Goal: Task Accomplishment & Management: Use online tool/utility

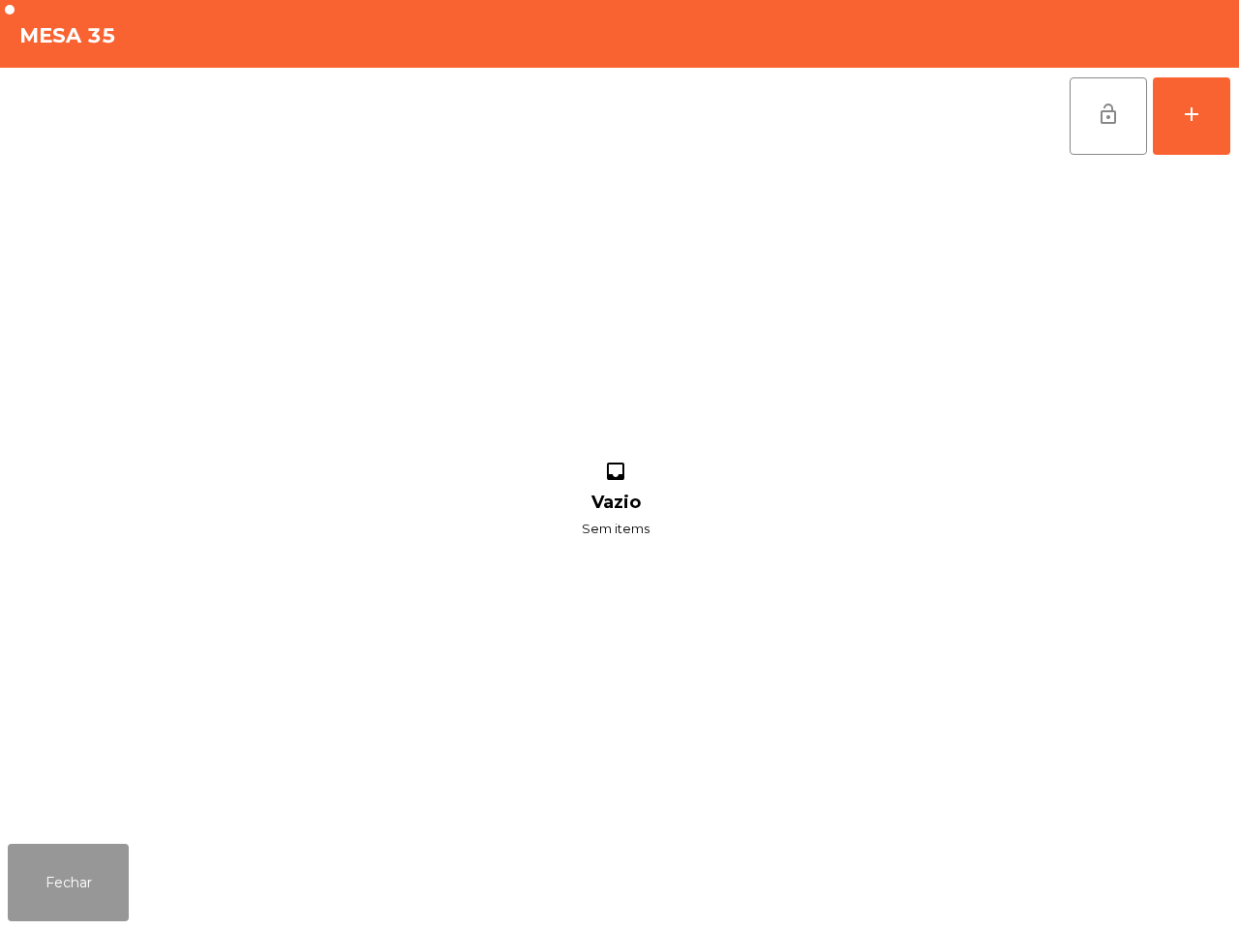
click at [70, 918] on button "Fechar" at bounding box center [68, 882] width 121 height 77
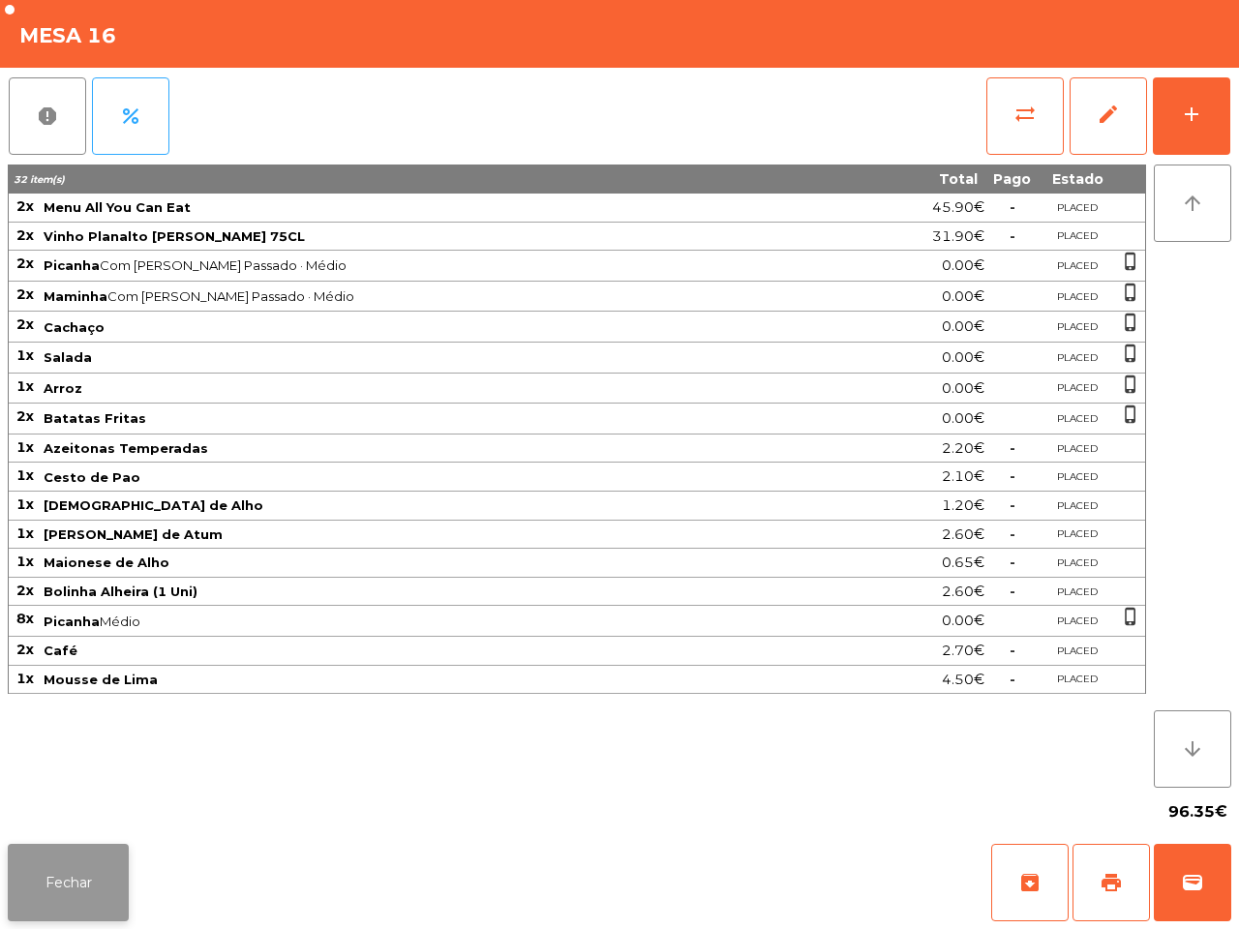
click at [93, 888] on button "Fechar" at bounding box center [68, 882] width 121 height 77
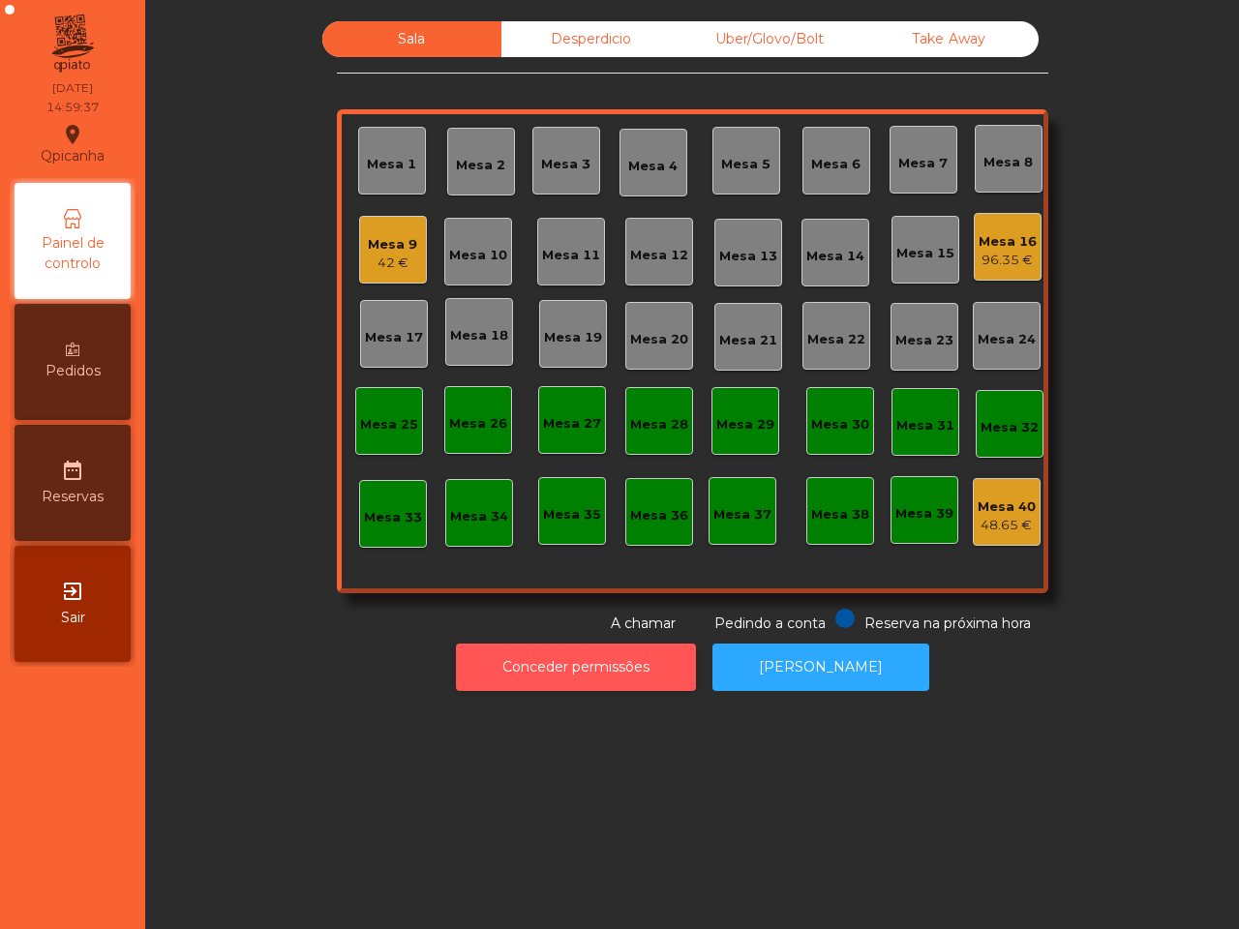
click at [509, 682] on button "Conceder permissões" at bounding box center [576, 667] width 240 height 47
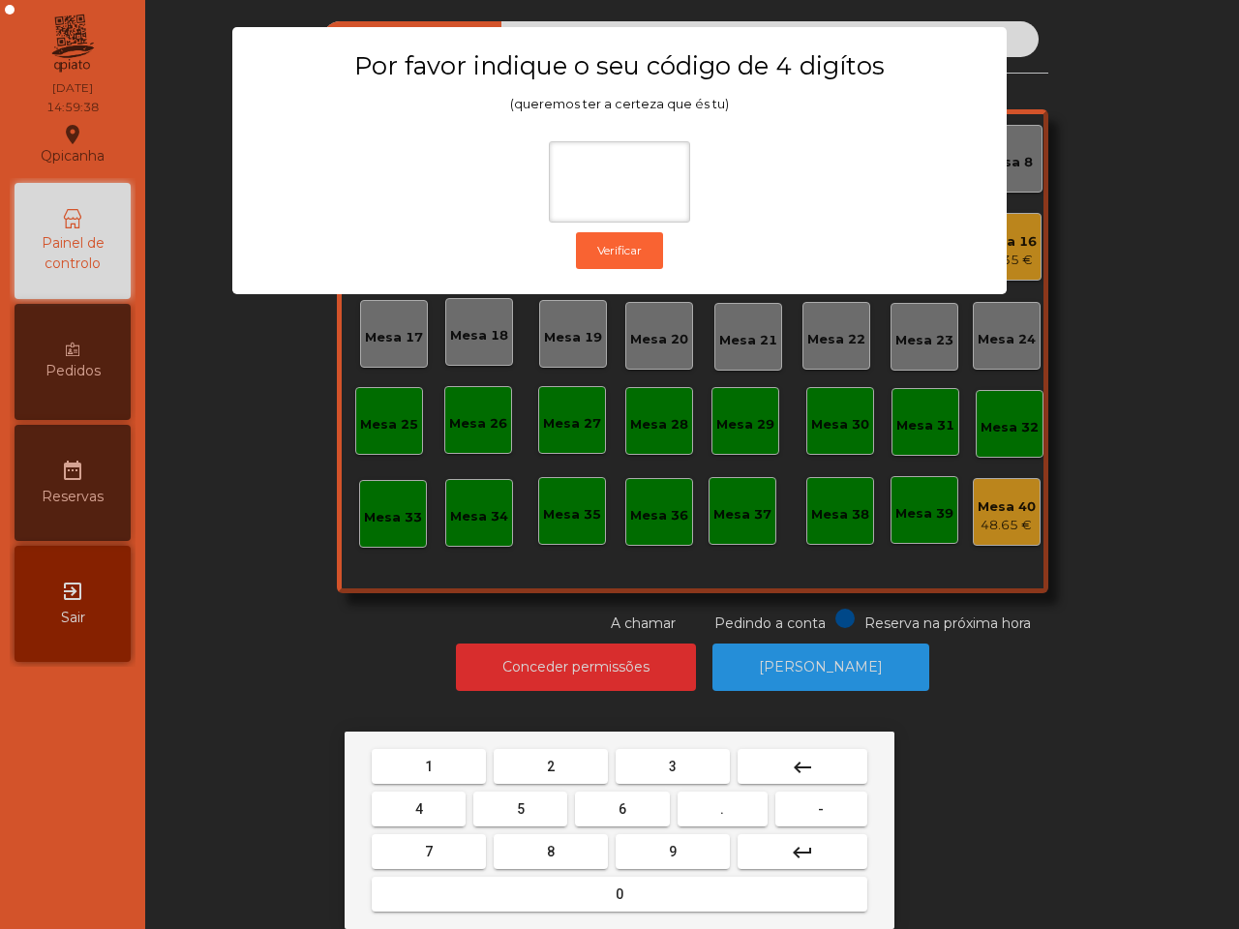
click at [402, 753] on button "1" at bounding box center [429, 766] width 114 height 35
click at [635, 852] on button "9" at bounding box center [673, 851] width 114 height 35
click at [423, 816] on button "4" at bounding box center [419, 809] width 94 height 35
click at [510, 896] on button "0" at bounding box center [620, 894] width 496 height 35
type input "****"
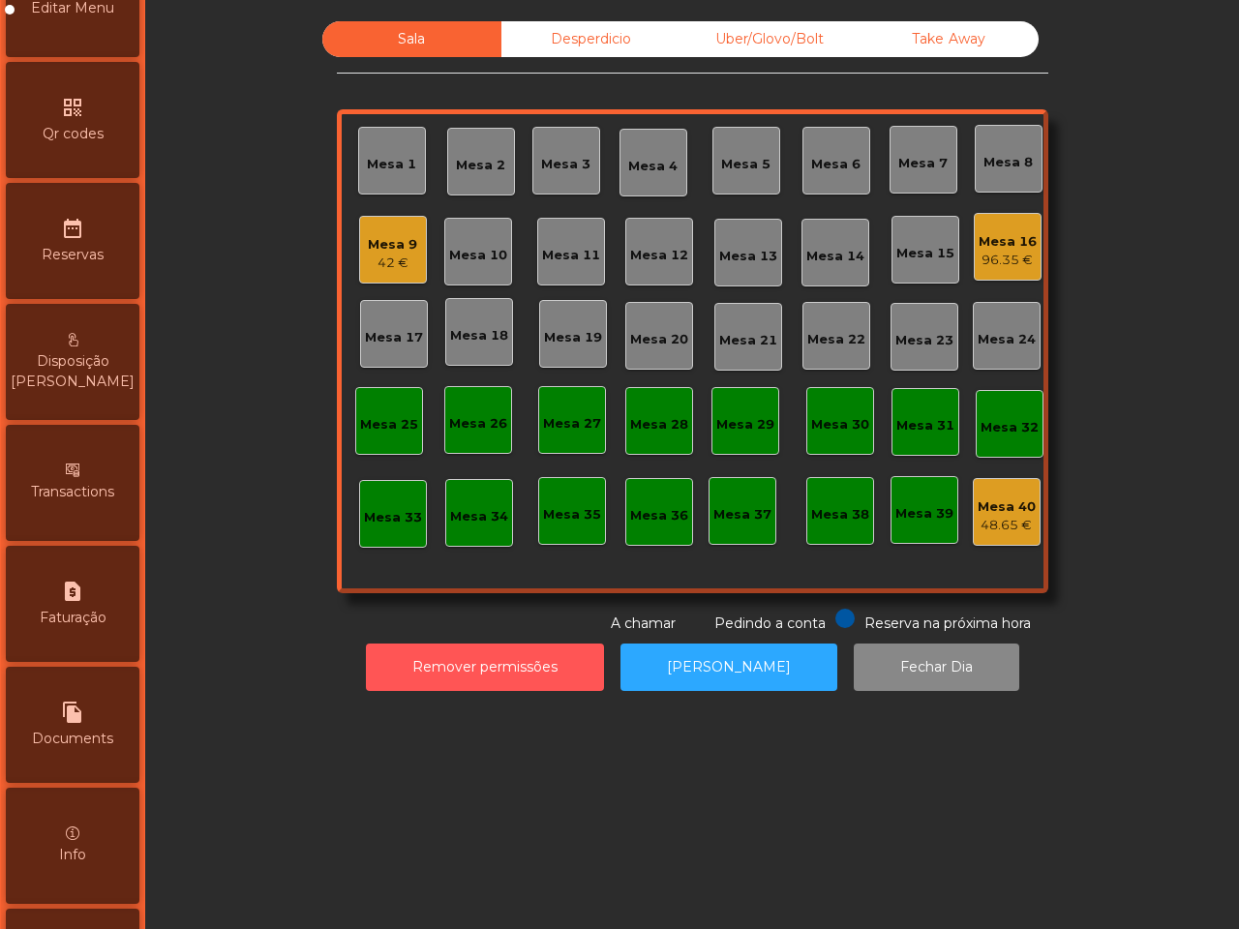
scroll to position [736, 0]
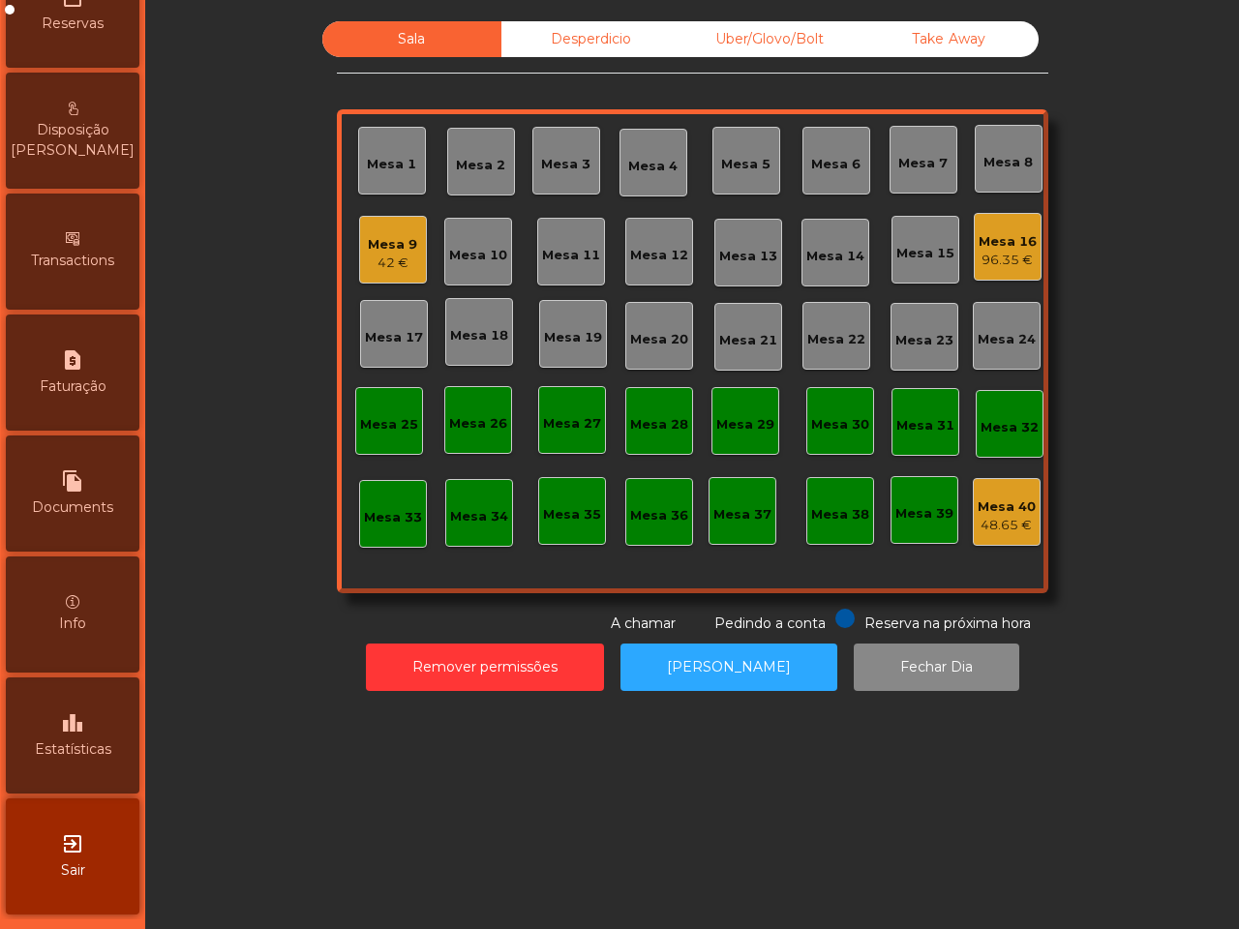
click at [68, 745] on div "leaderboard Estatísticas" at bounding box center [73, 736] width 134 height 116
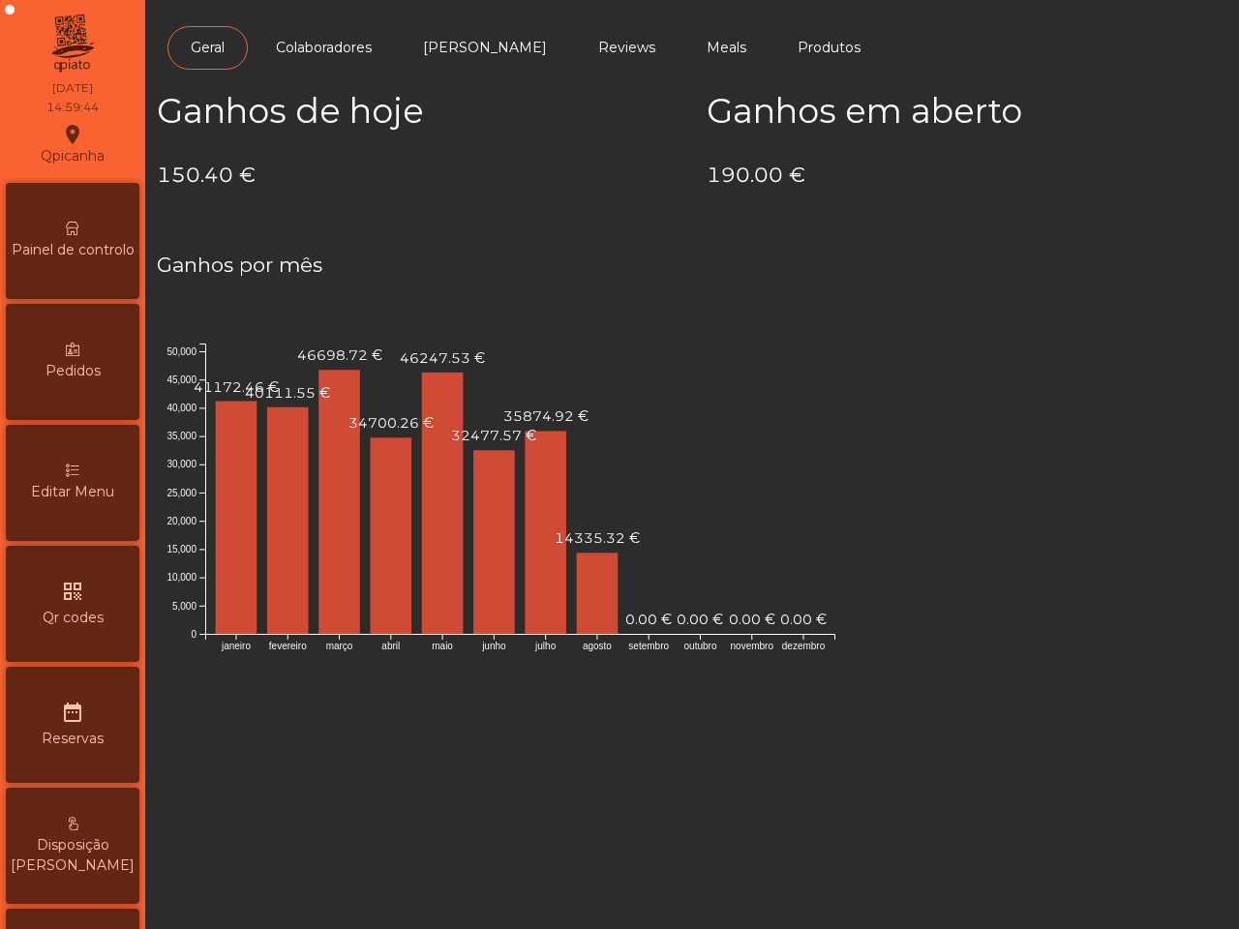
click at [88, 240] on span "Painel de controlo" at bounding box center [73, 250] width 123 height 20
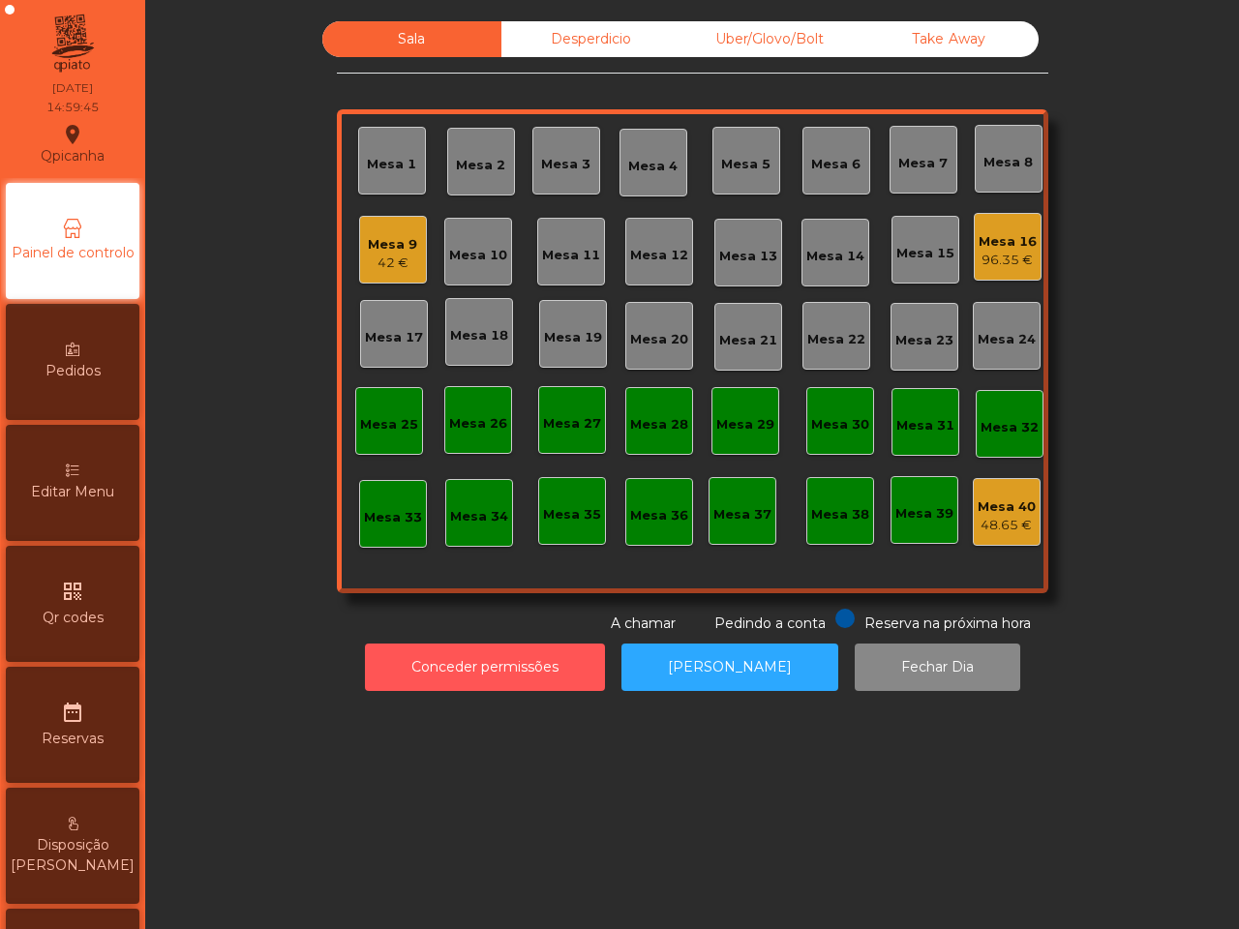
click at [388, 650] on button "Conceder permissões" at bounding box center [485, 667] width 240 height 47
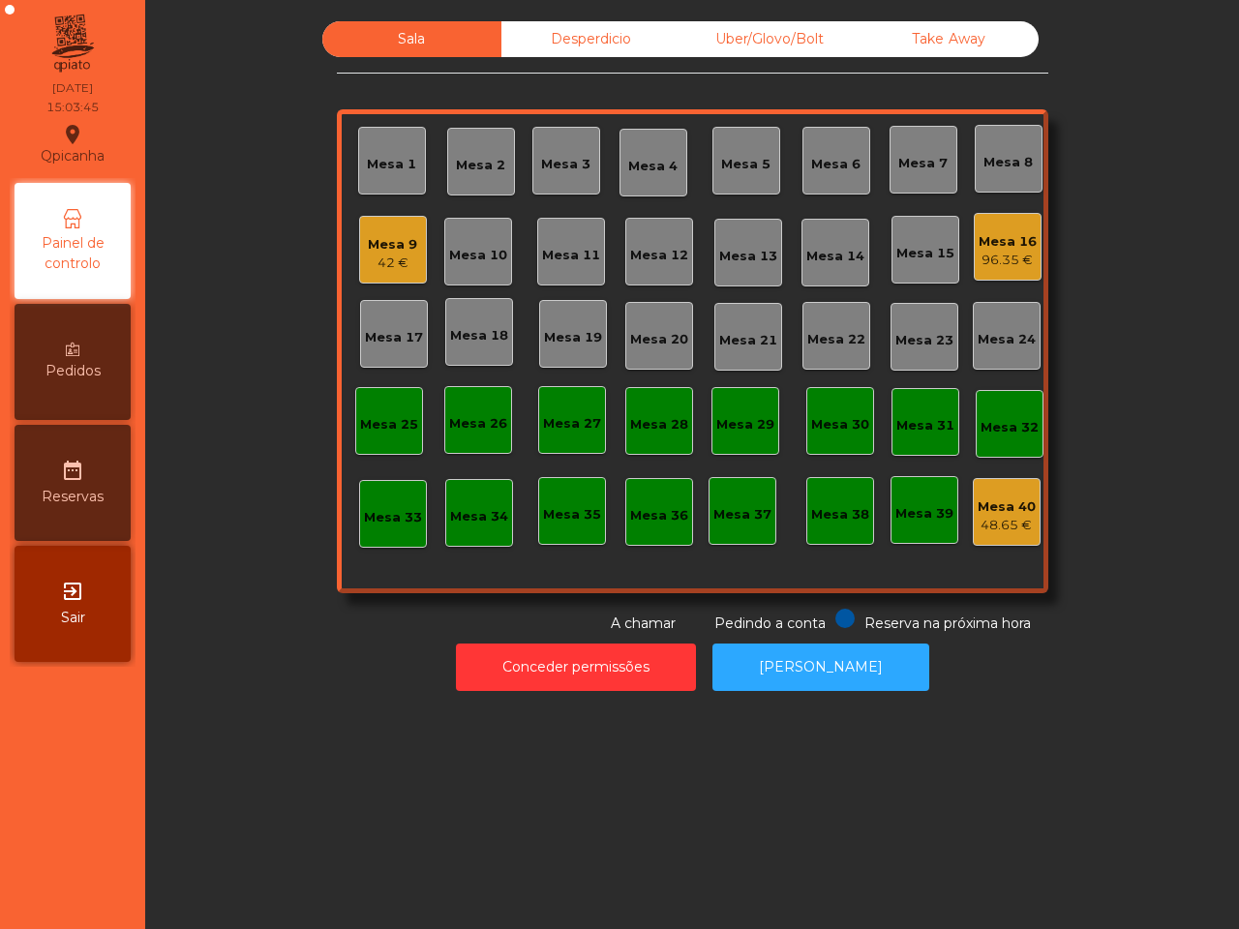
click at [1018, 244] on div "Mesa 16" at bounding box center [1008, 241] width 58 height 19
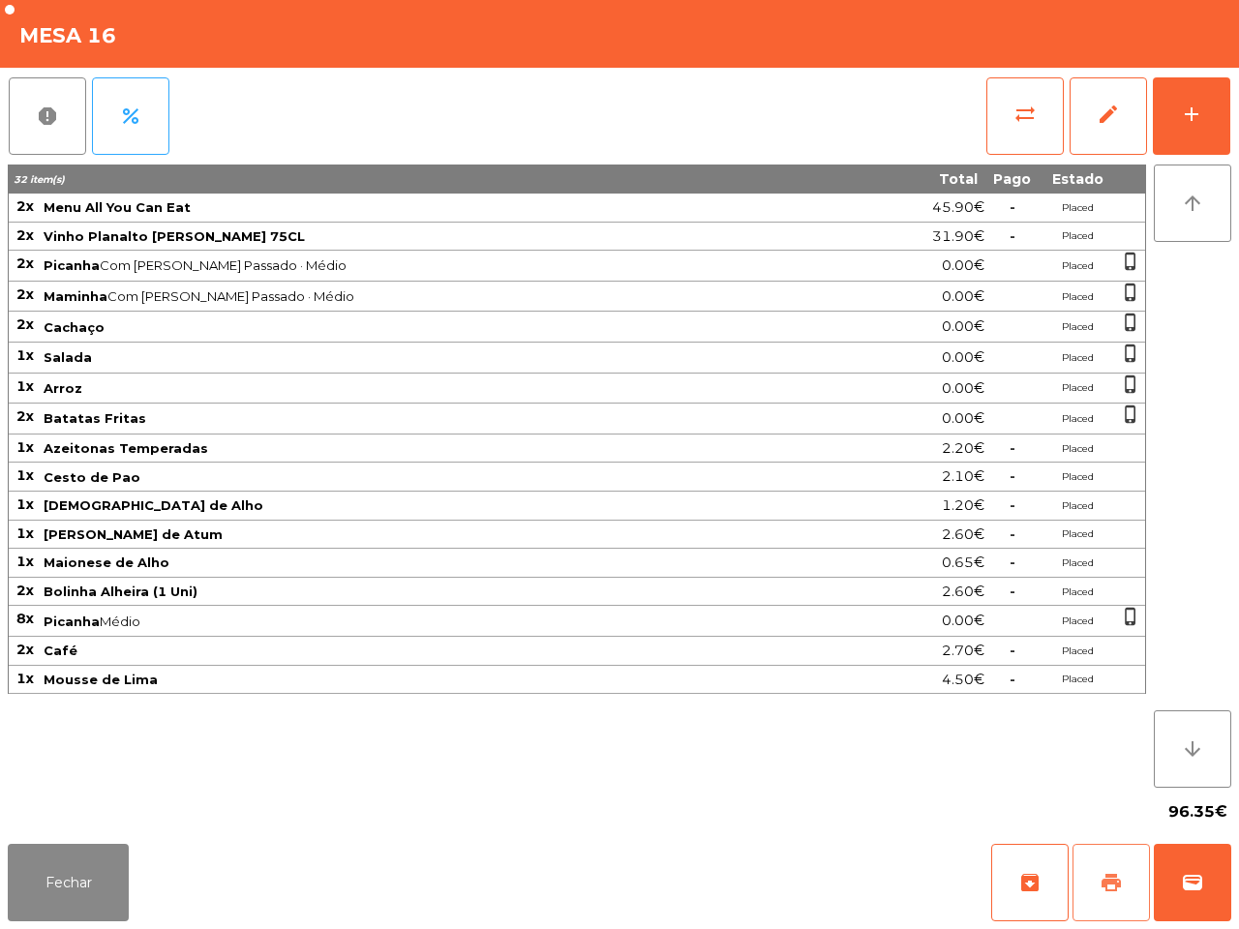
drag, startPoint x: 1130, startPoint y: 863, endPoint x: 77, endPoint y: 869, distance: 1053.1
click at [1132, 863] on button "print" at bounding box center [1110, 882] width 77 height 77
click at [78, 869] on button "Fechar" at bounding box center [68, 882] width 121 height 77
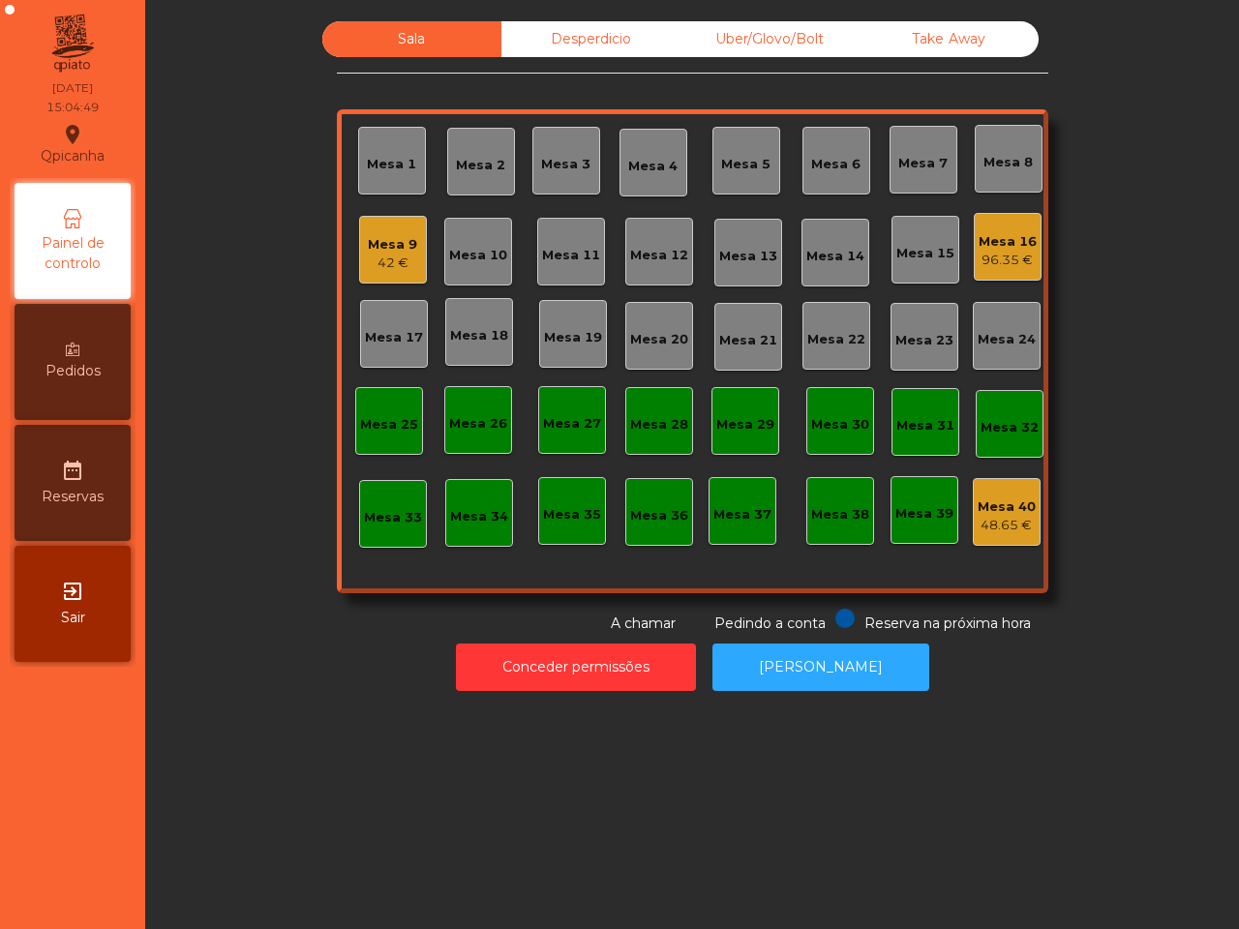
click at [1005, 248] on div "Mesa 16" at bounding box center [1008, 241] width 58 height 19
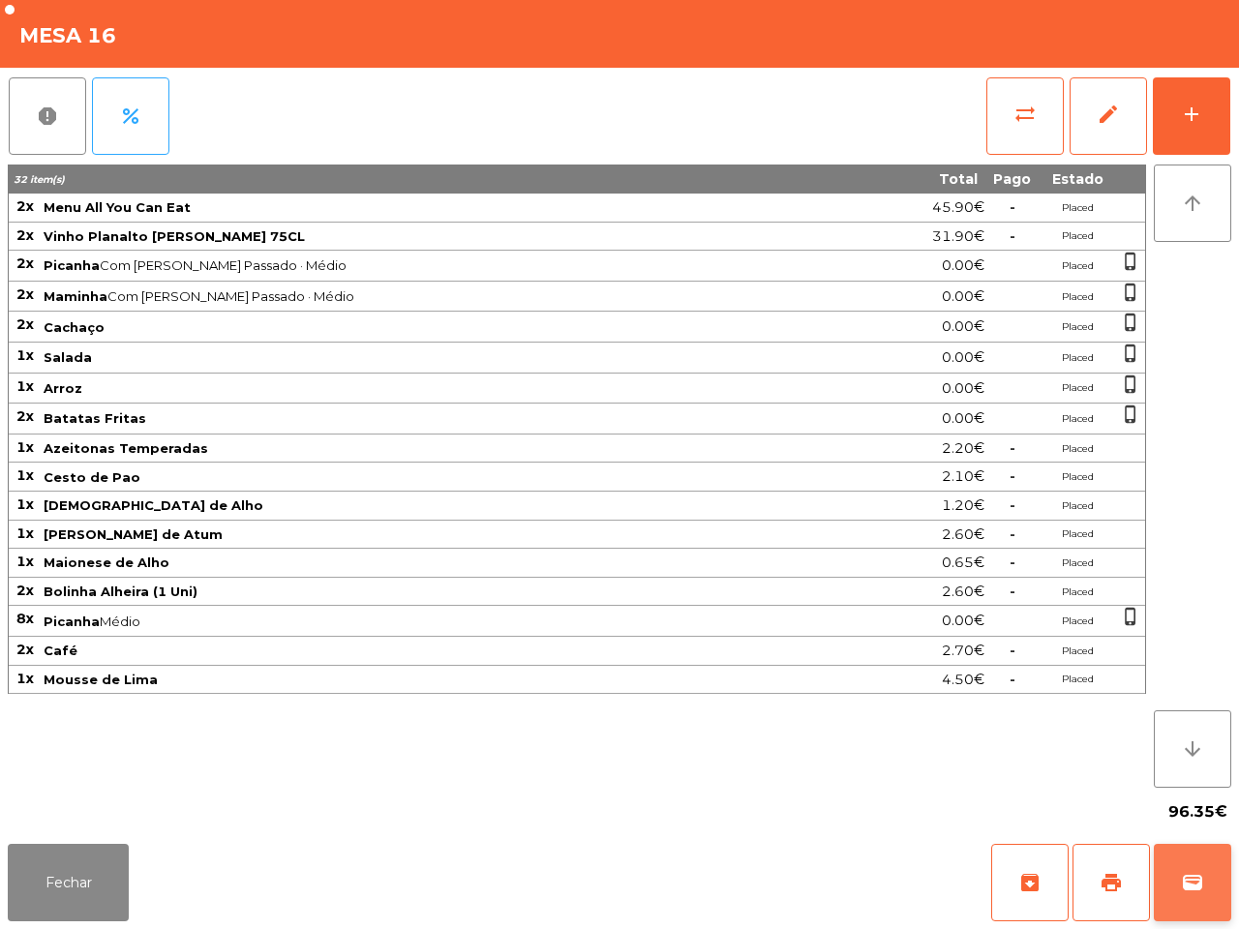
click at [1200, 874] on span "wallet" at bounding box center [1192, 882] width 23 height 23
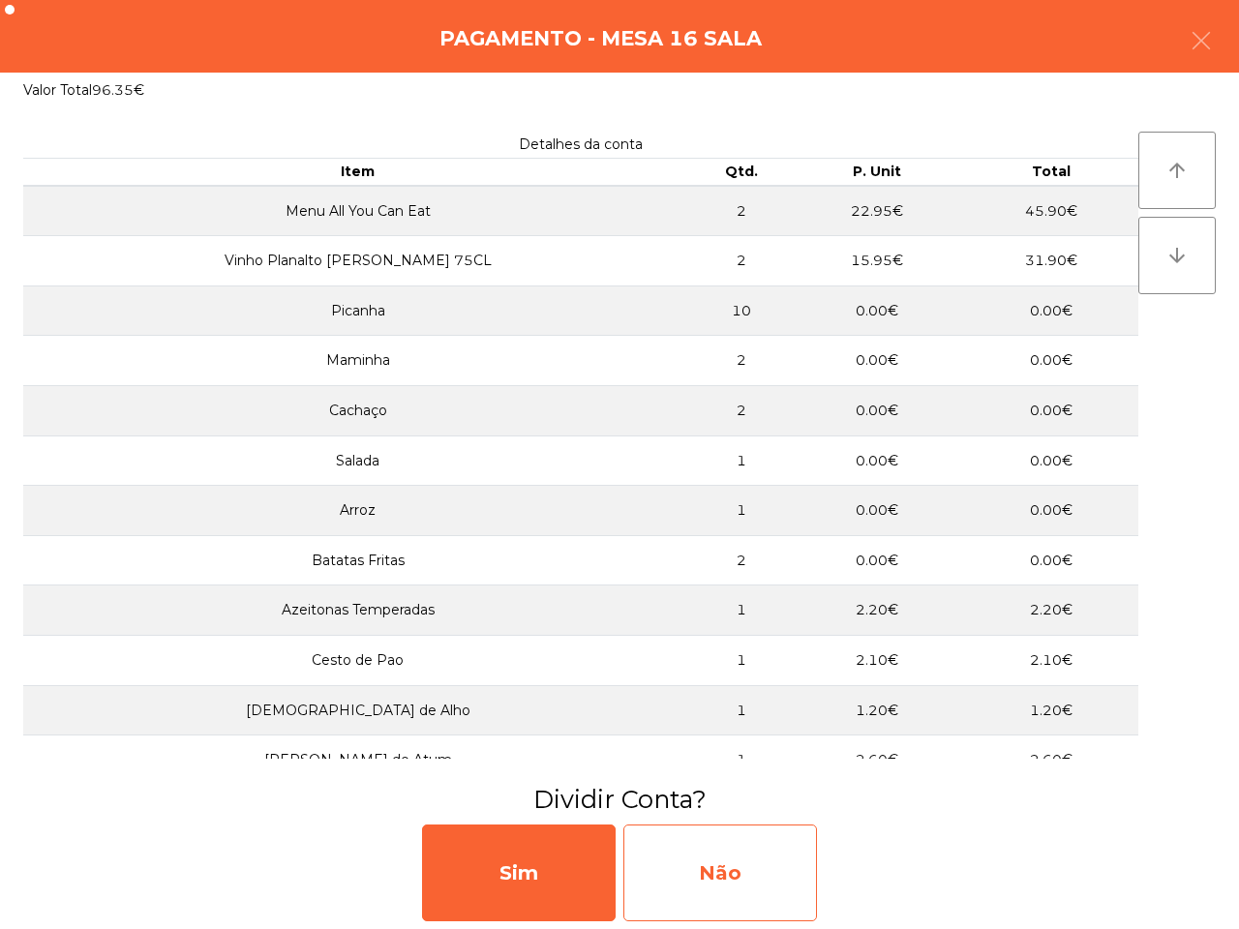
click at [766, 855] on div "Não" at bounding box center [720, 873] width 194 height 97
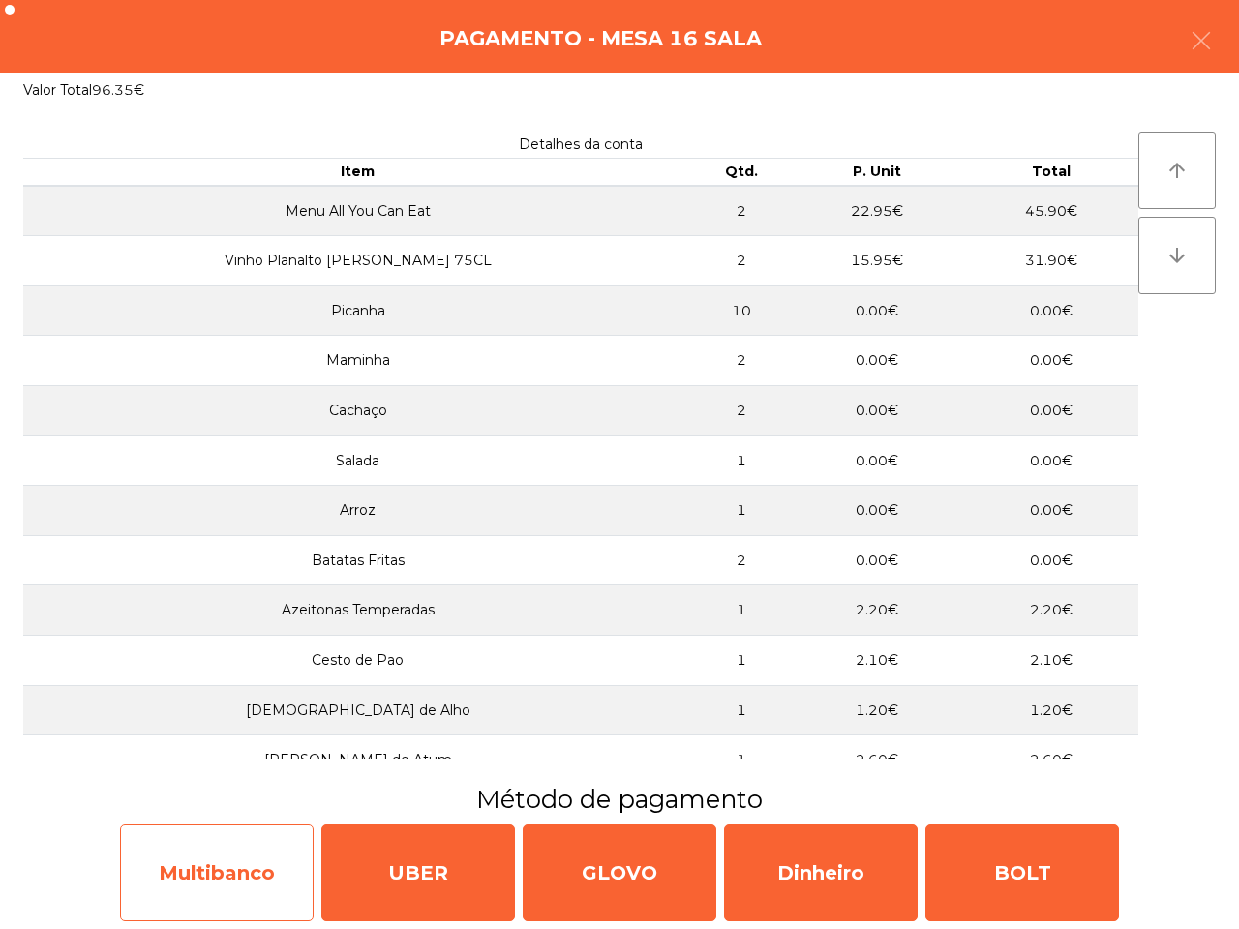
click at [182, 842] on div "Multibanco" at bounding box center [217, 873] width 194 height 97
select select "**"
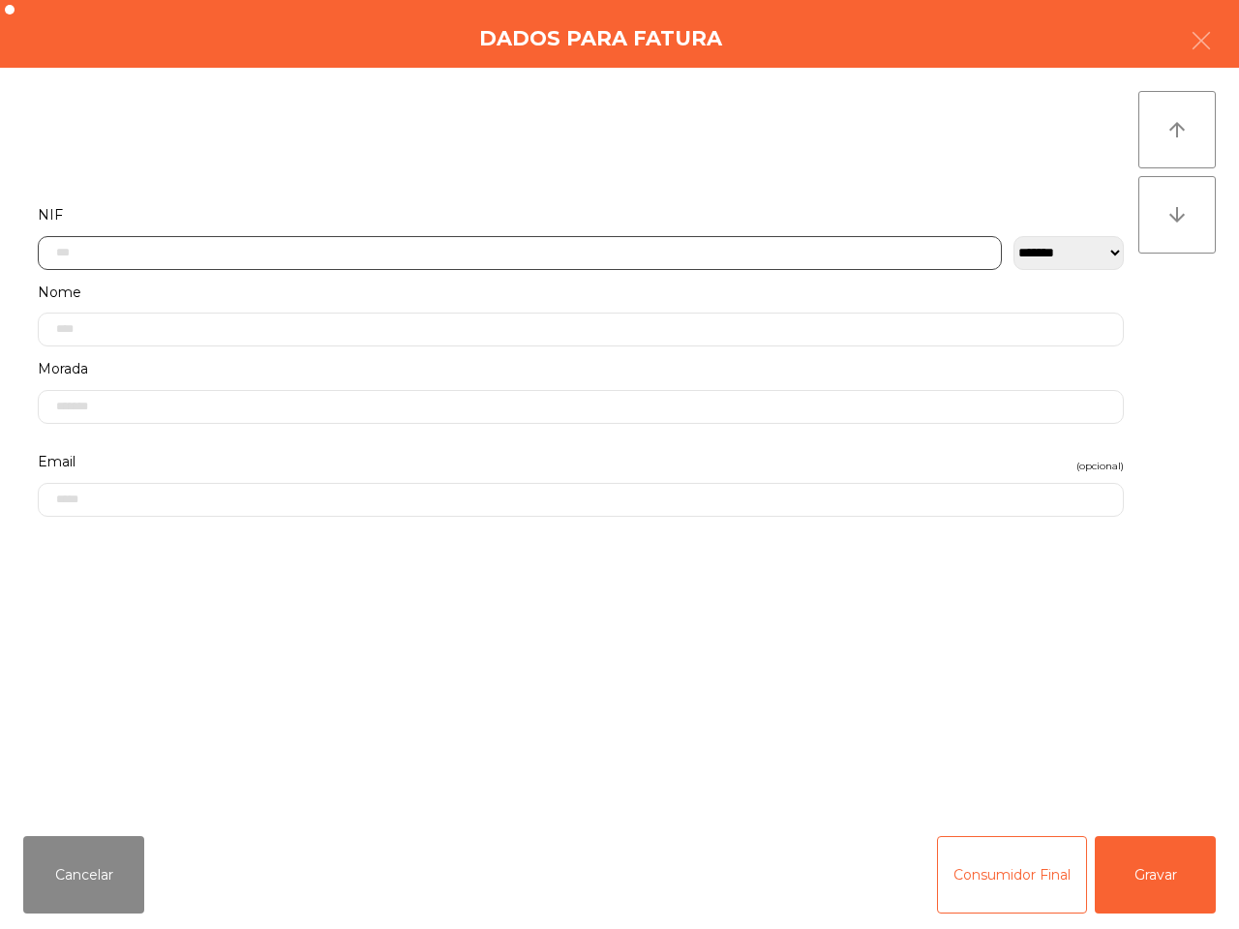
drag, startPoint x: 243, startPoint y: 244, endPoint x: 238, endPoint y: 288, distance: 44.8
click at [242, 249] on input "text" at bounding box center [520, 253] width 964 height 34
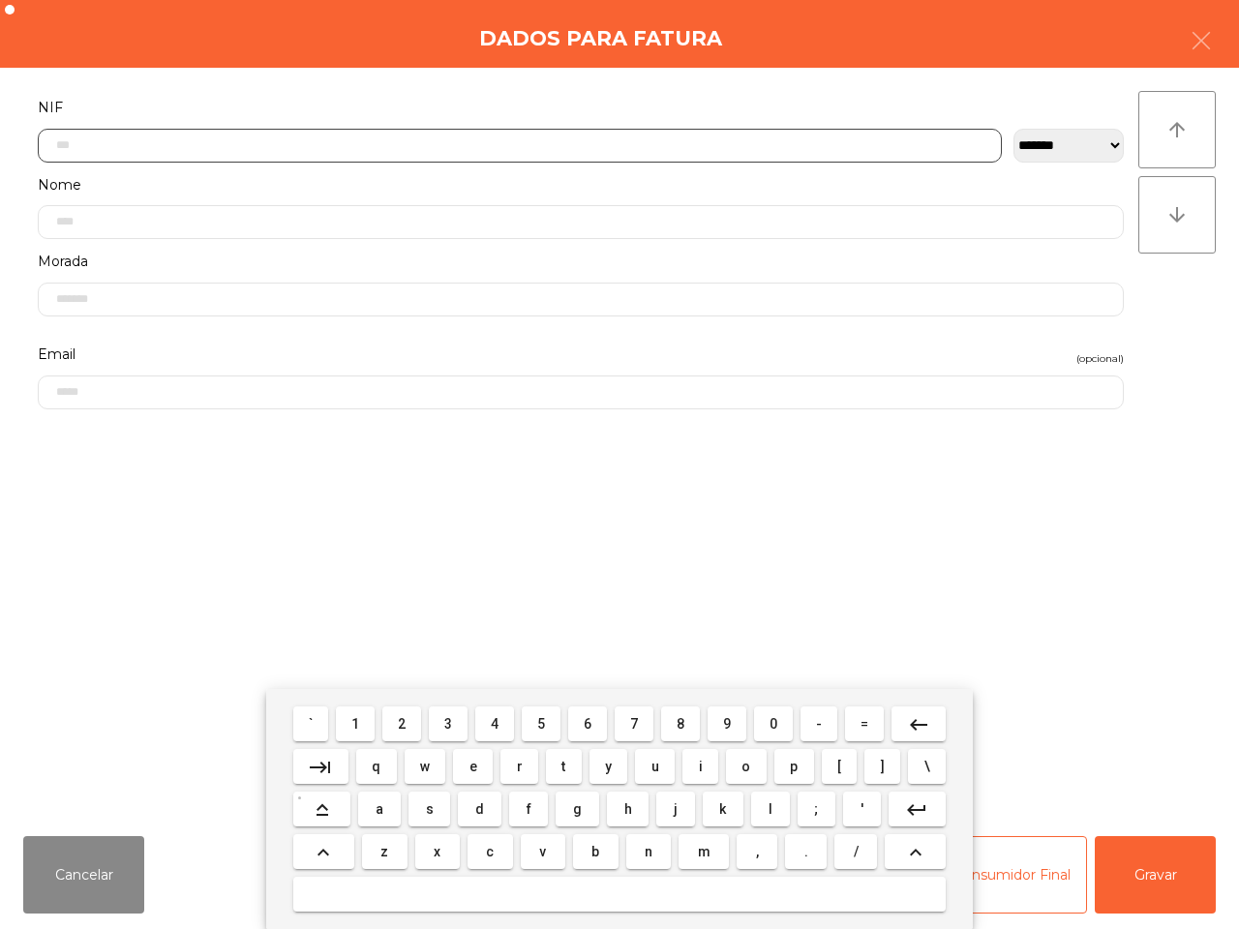
scroll to position [108, 0]
click at [538, 726] on span "5" at bounding box center [541, 723] width 8 height 15
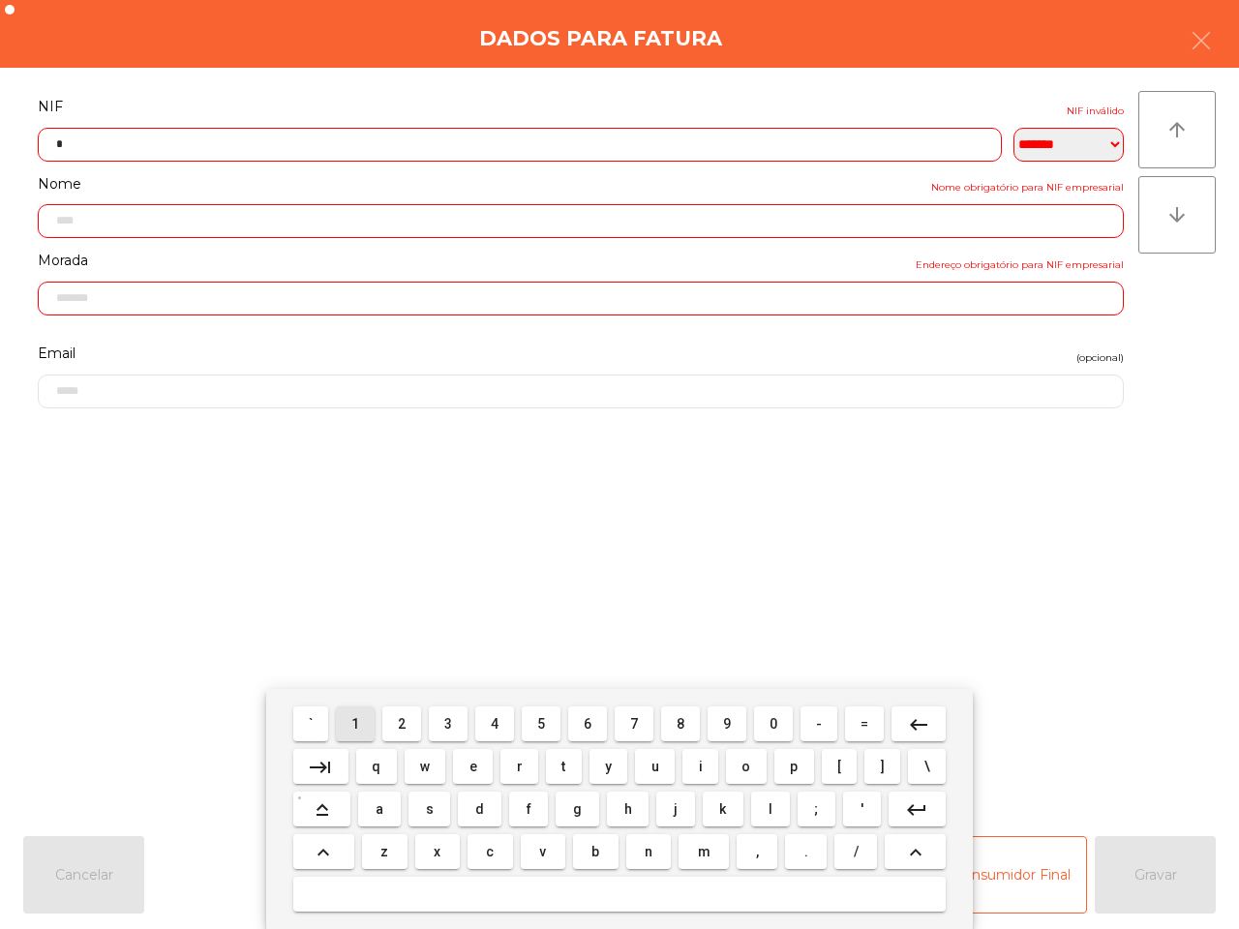
click at [351, 713] on button "1" at bounding box center [355, 724] width 39 height 35
drag, startPoint x: 642, startPoint y: 732, endPoint x: 692, endPoint y: 732, distance: 50.3
click at [645, 732] on button "7" at bounding box center [634, 724] width 39 height 35
click at [767, 721] on button "0" at bounding box center [773, 724] width 39 height 35
click at [545, 722] on span "5" at bounding box center [541, 723] width 8 height 15
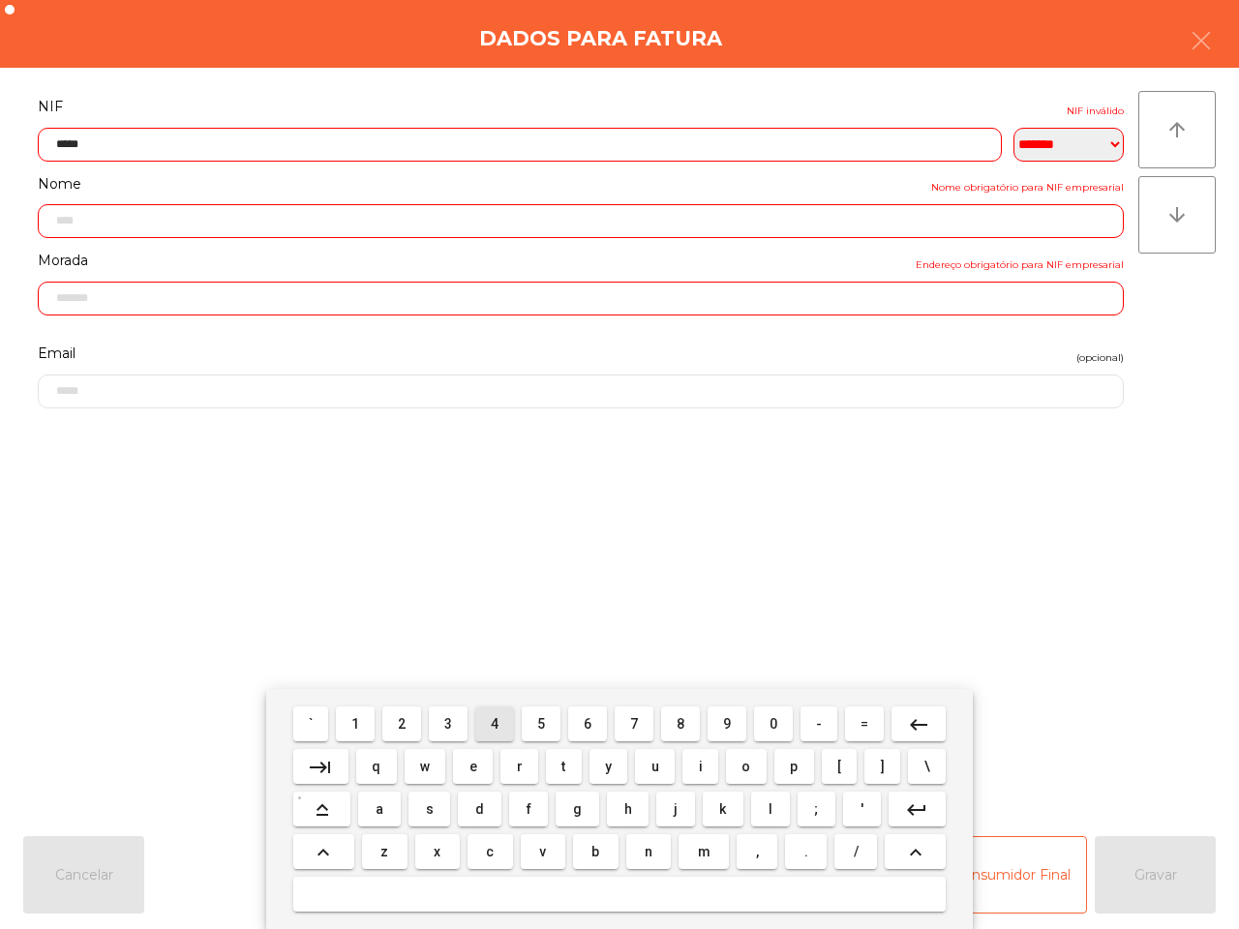
click at [495, 723] on span "4" at bounding box center [495, 723] width 8 height 15
click at [443, 724] on button "3" at bounding box center [448, 724] width 39 height 35
click at [498, 724] on span "4" at bounding box center [495, 723] width 8 height 15
type input "*********"
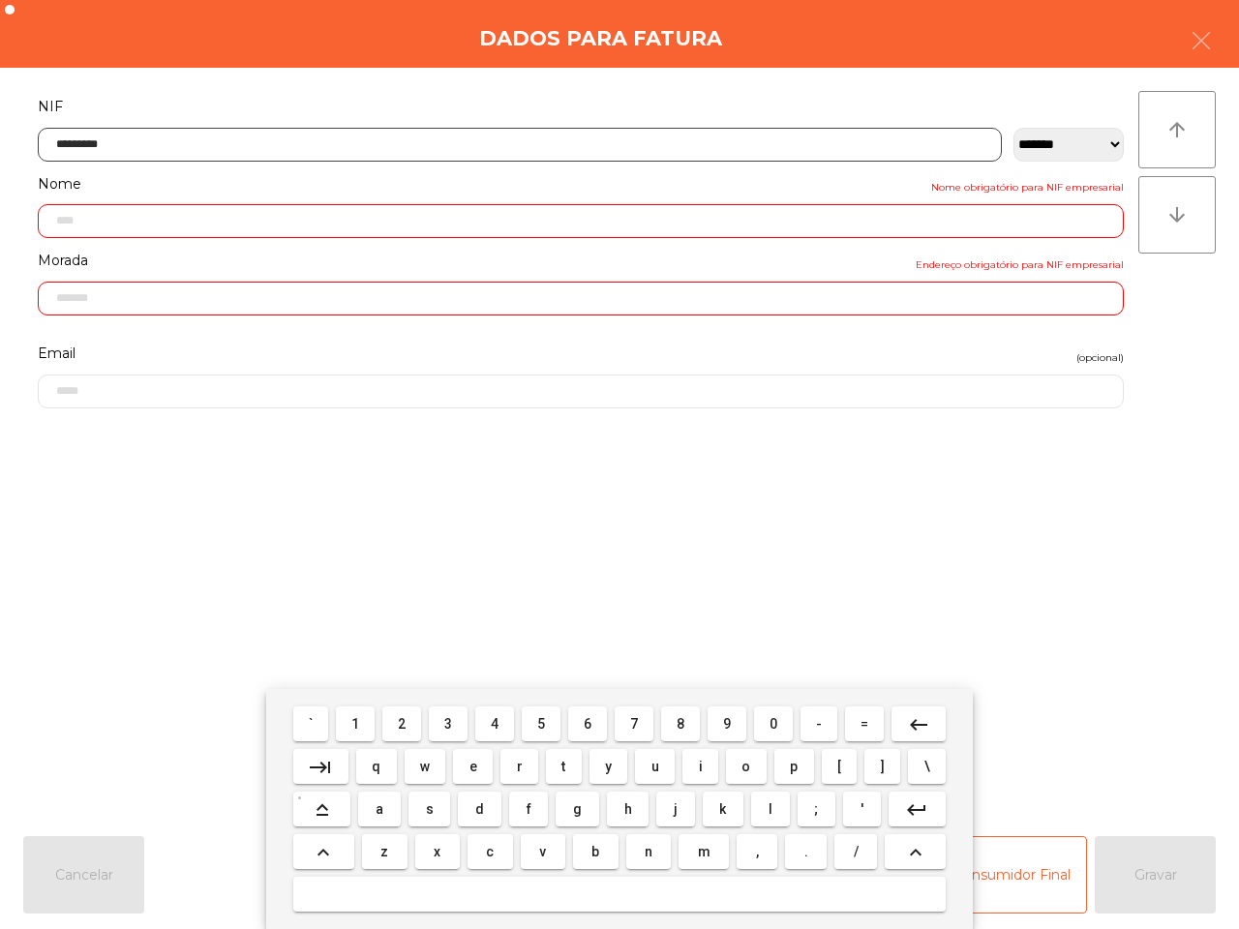
type input "**********"
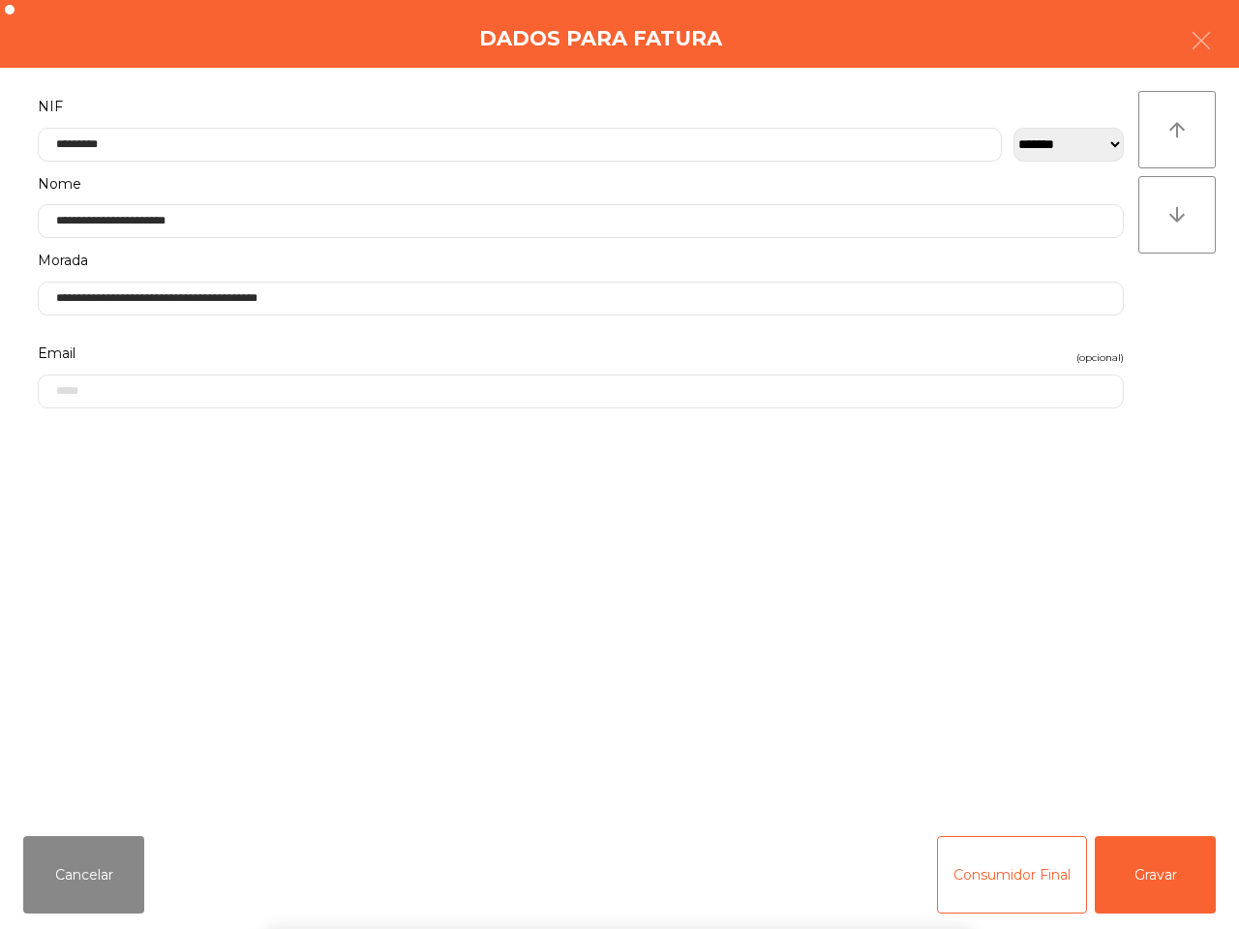
click at [1120, 873] on div "` 1 2 3 4 5 6 7 8 9 0 - = keyboard_backspace keyboard_tab q w e r t y u i o p […" at bounding box center [619, 809] width 1239 height 240
click at [1124, 873] on button "Gravar" at bounding box center [1155, 874] width 121 height 77
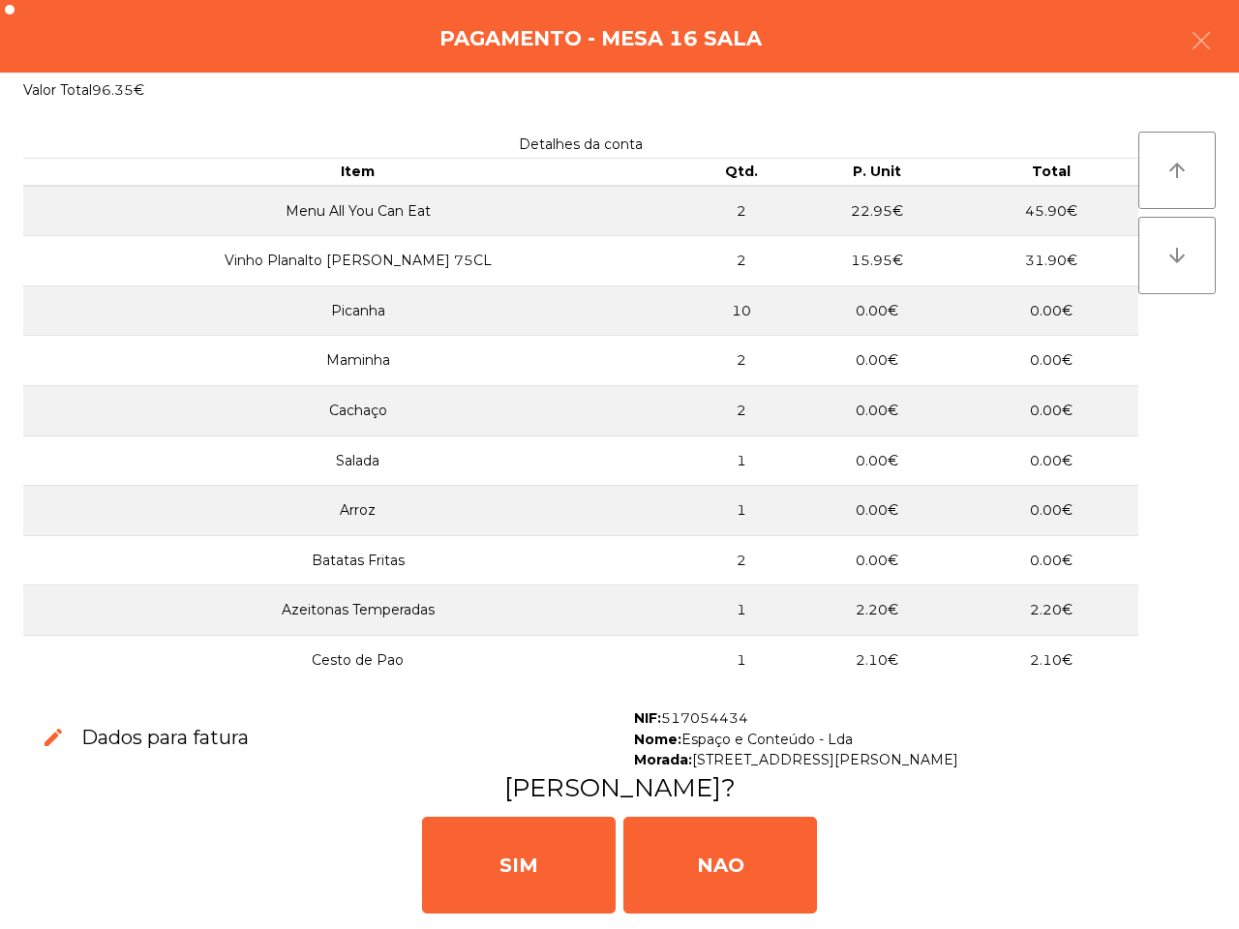
click at [1128, 877] on div "[PERSON_NAME]" at bounding box center [619, 863] width 1223 height 116
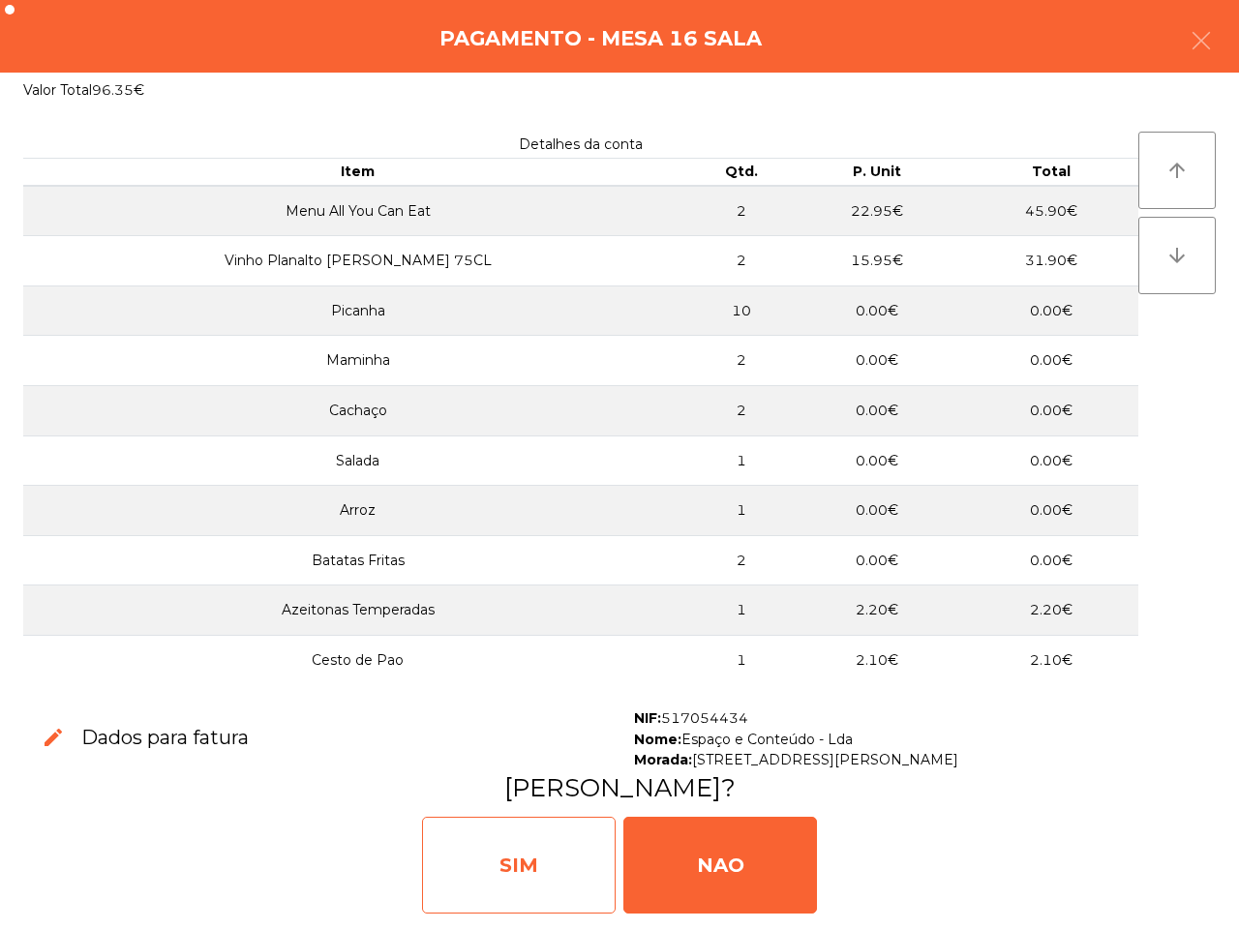
click at [532, 848] on div "SIM" at bounding box center [519, 865] width 194 height 97
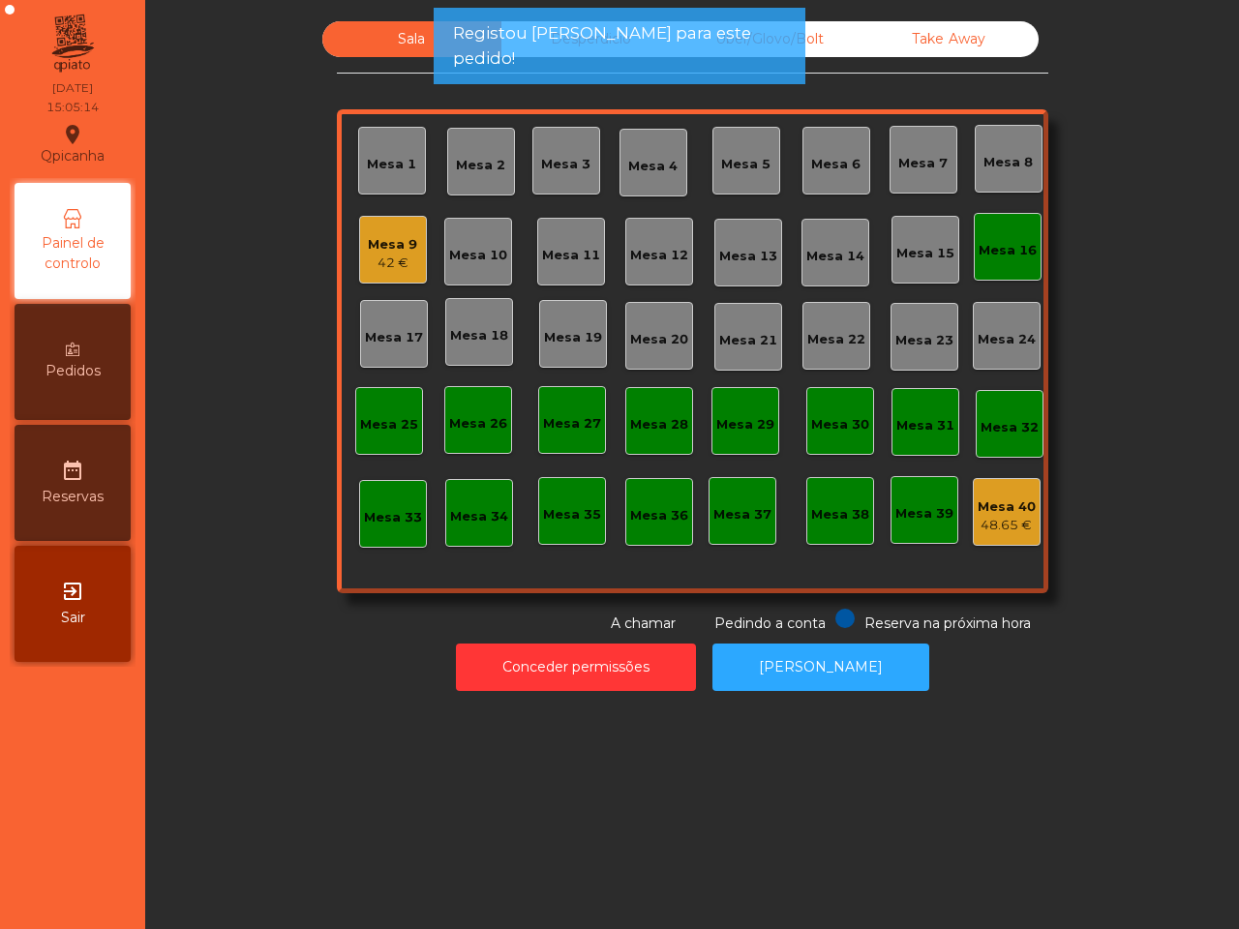
click at [371, 245] on div "Mesa 9" at bounding box center [392, 244] width 49 height 19
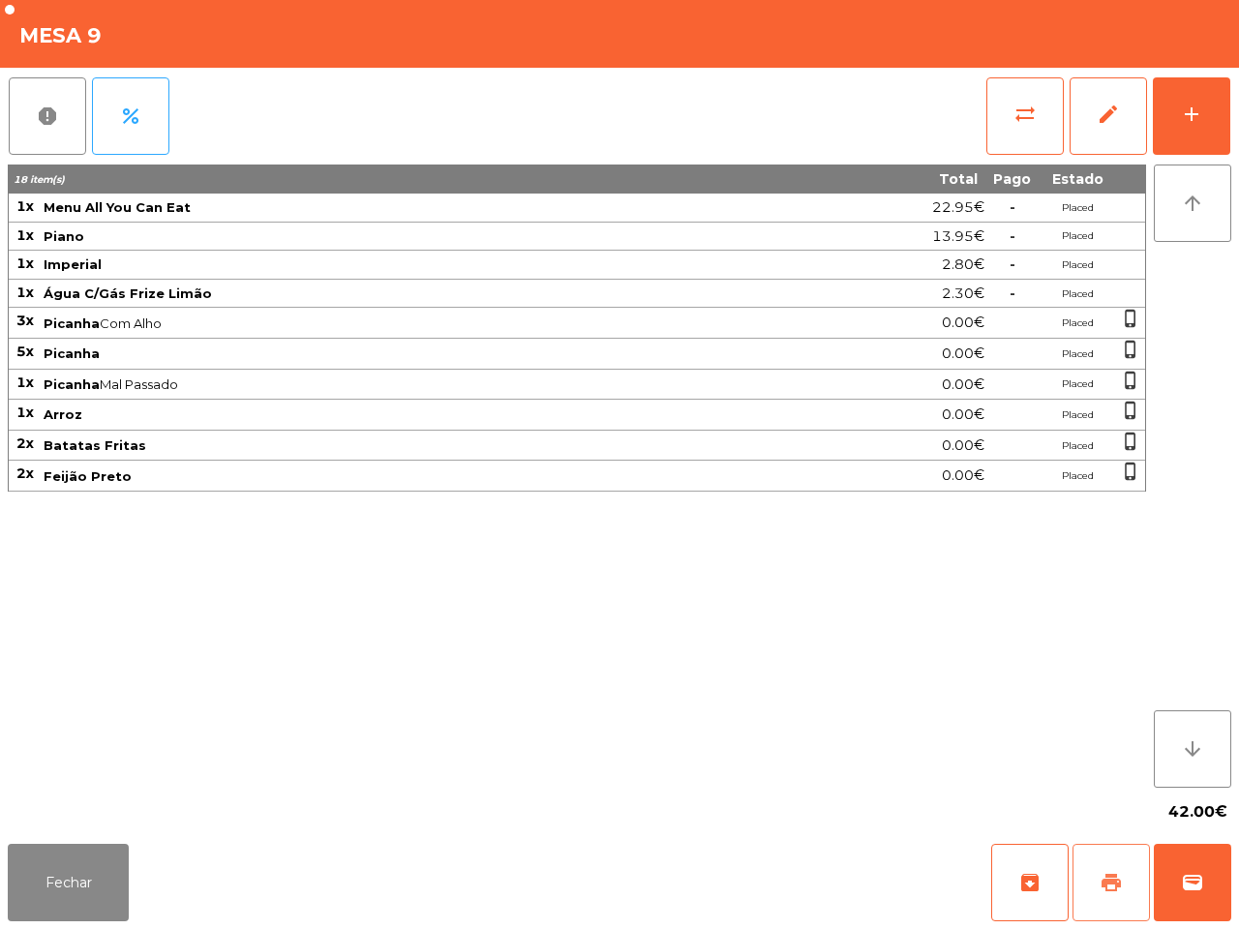
click at [1094, 878] on button "print" at bounding box center [1110, 882] width 77 height 77
drag, startPoint x: 1094, startPoint y: 878, endPoint x: 1211, endPoint y: 838, distance: 123.7
click at [1221, 849] on div "archive print wallet" at bounding box center [1111, 882] width 240 height 77
click at [1191, 876] on span "wallet" at bounding box center [1192, 882] width 23 height 23
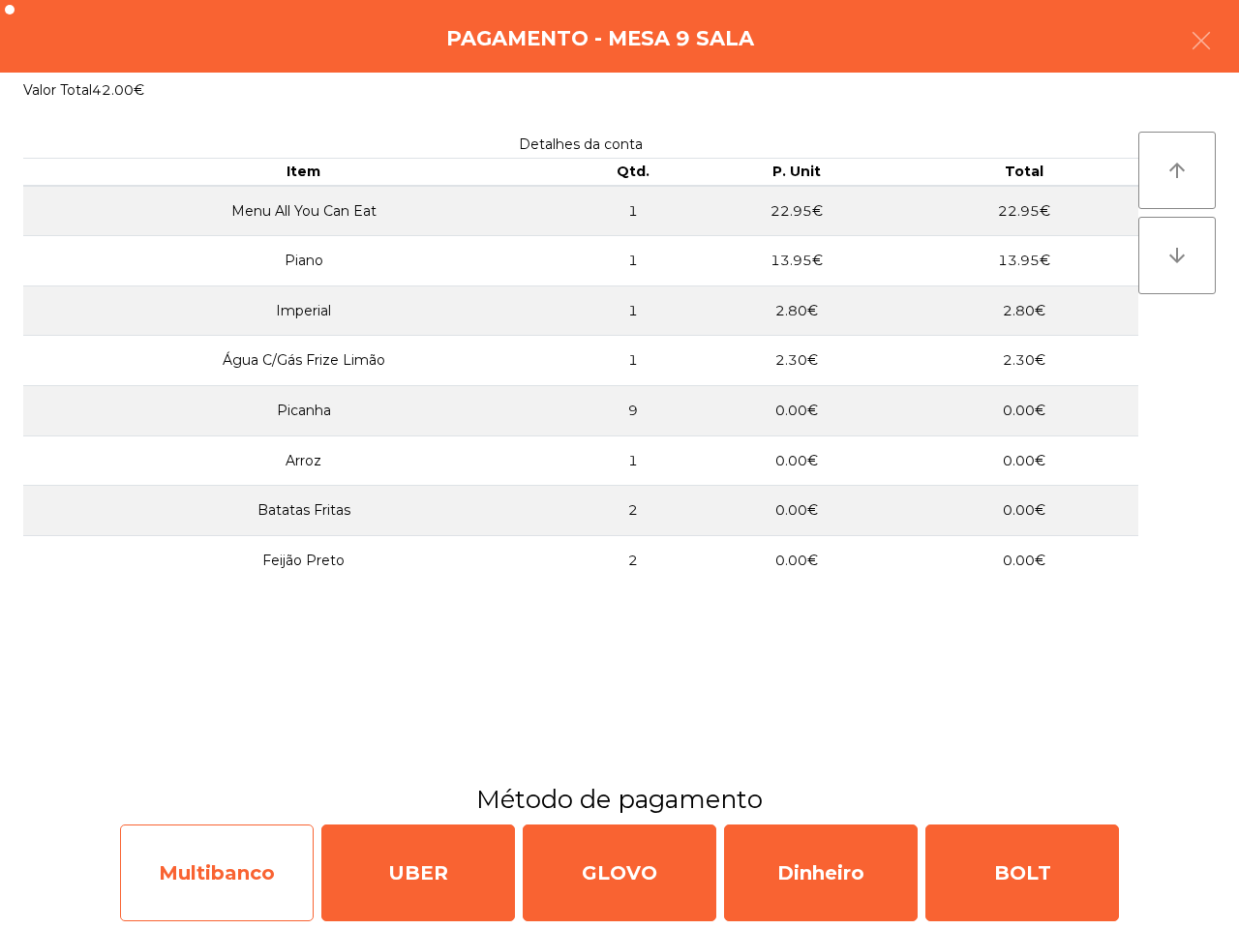
click at [210, 855] on div "Multibanco" at bounding box center [217, 873] width 194 height 97
select select "**"
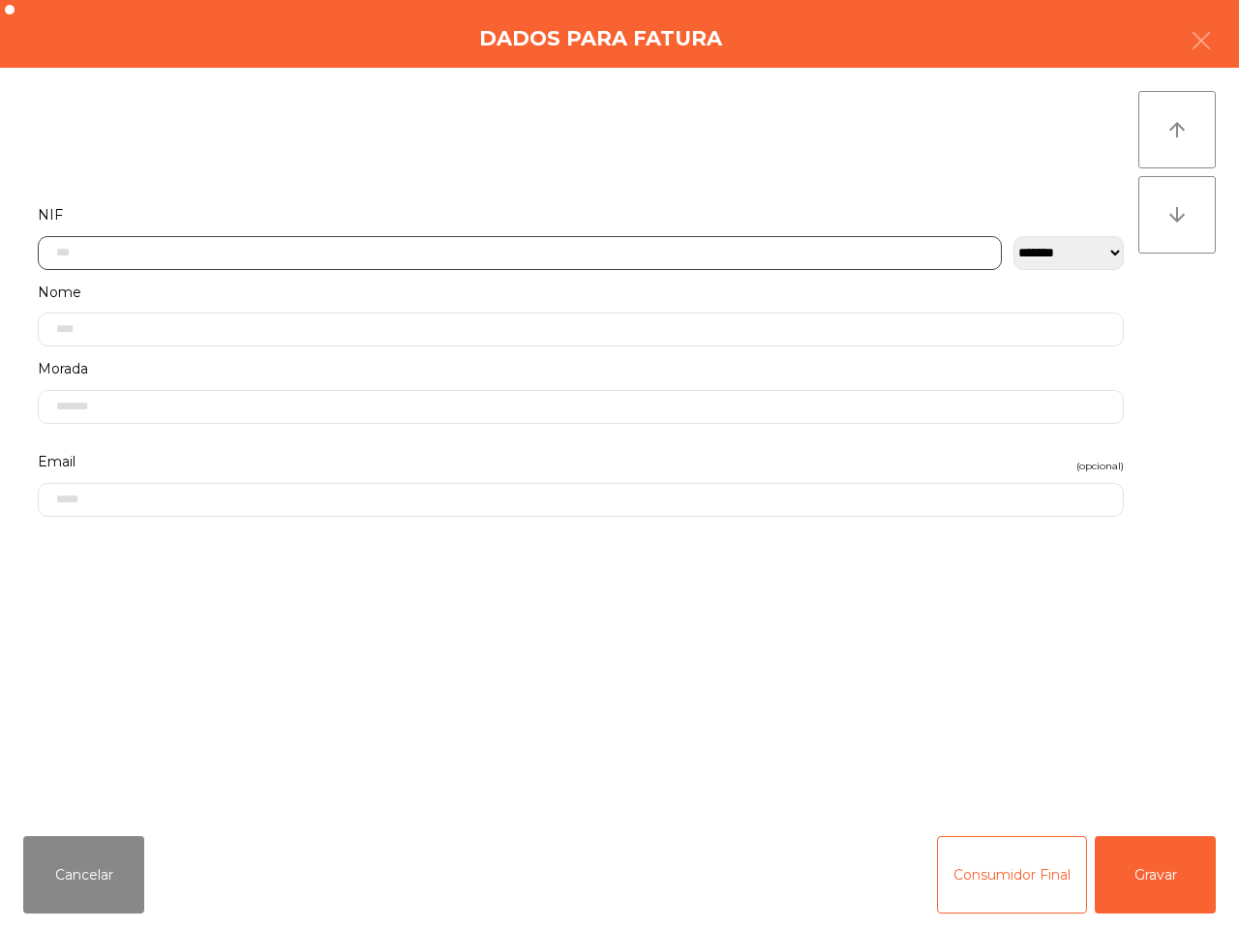
click at [181, 254] on input "text" at bounding box center [520, 253] width 964 height 34
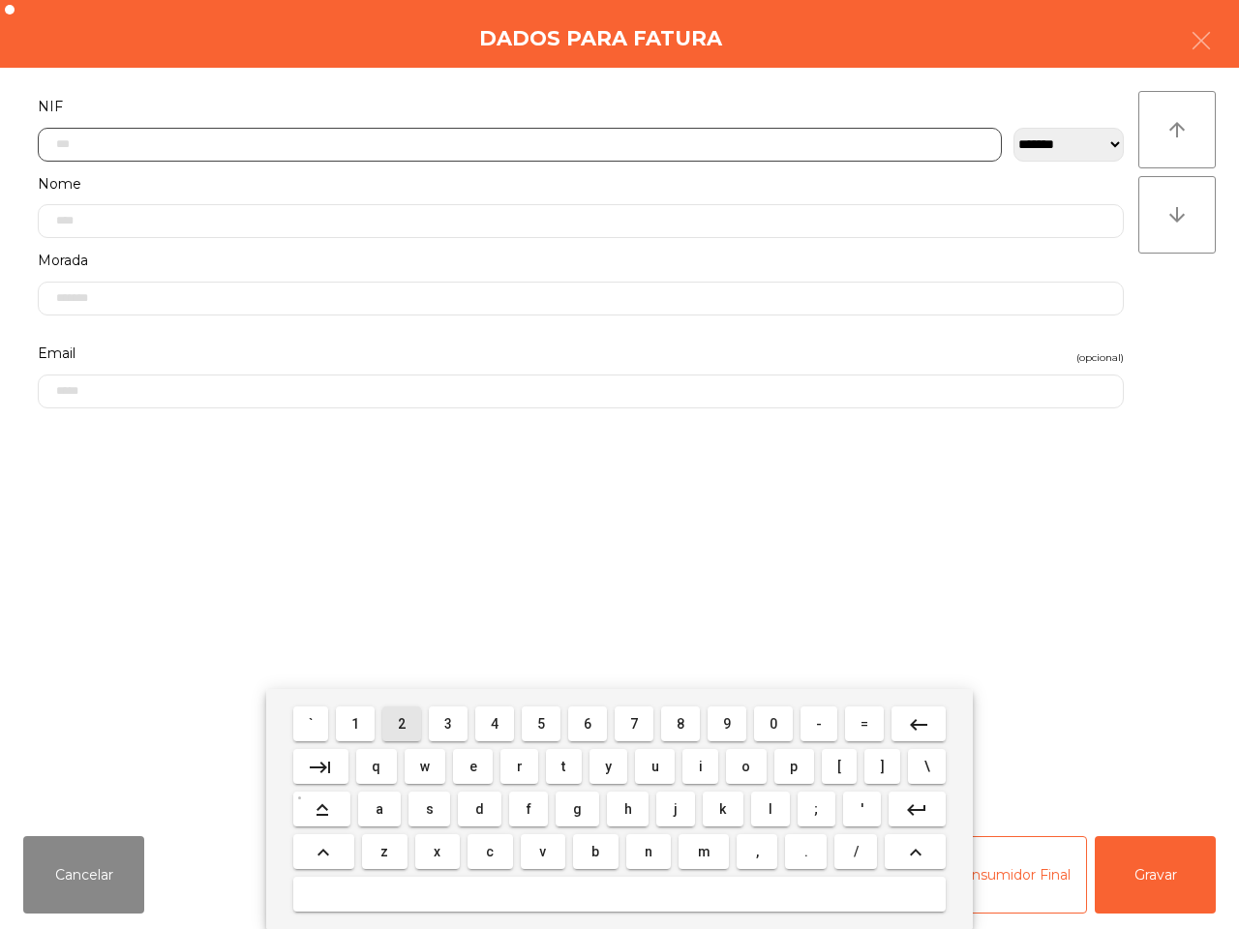
drag, startPoint x: 402, startPoint y: 719, endPoint x: 480, endPoint y: 741, distance: 81.5
click at [403, 721] on span "2" at bounding box center [402, 723] width 8 height 15
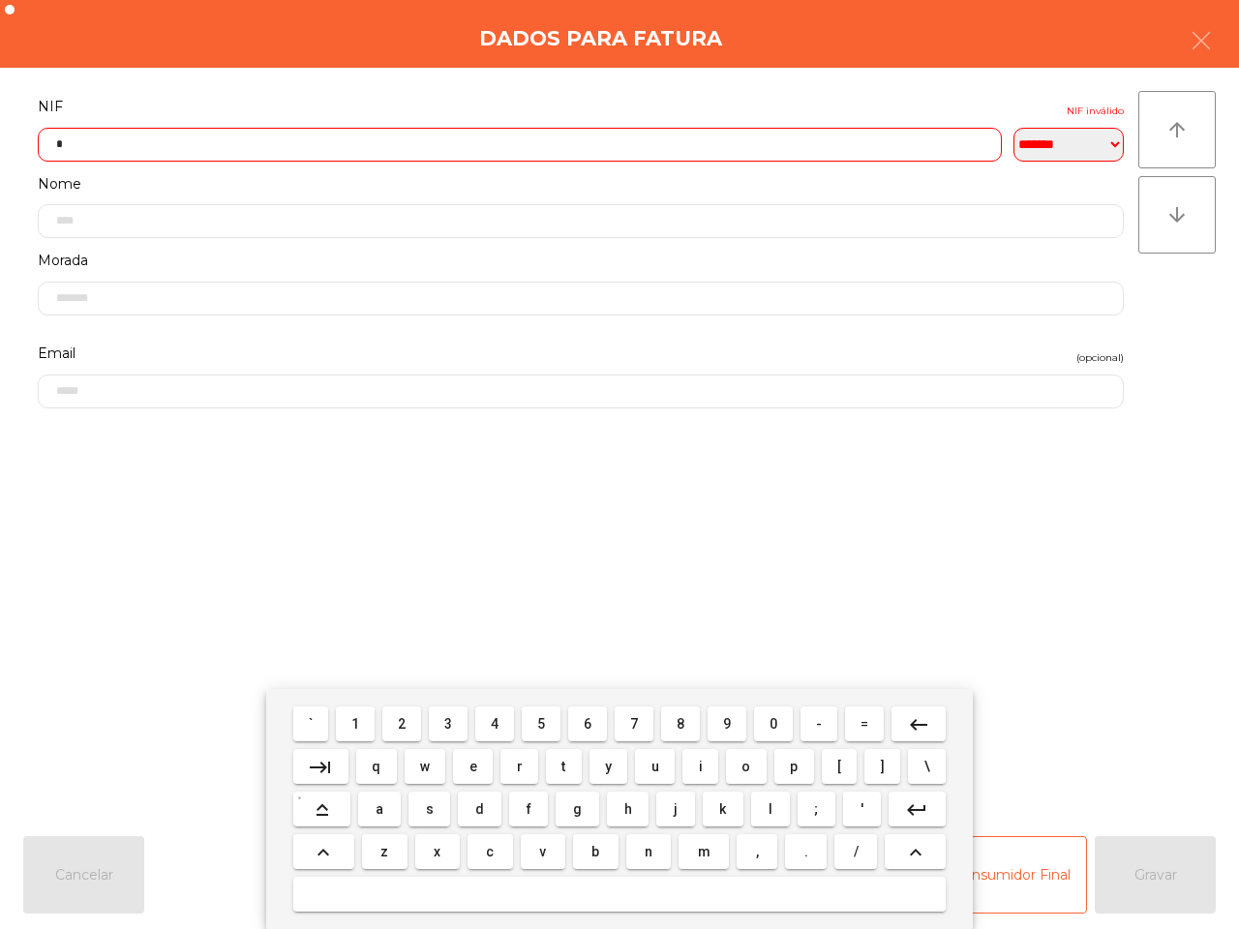
click at [504, 733] on button "4" at bounding box center [494, 724] width 39 height 35
click at [683, 722] on button "8" at bounding box center [680, 724] width 39 height 35
click at [588, 729] on span "6" at bounding box center [588, 723] width 8 height 15
click at [346, 726] on button "1" at bounding box center [355, 724] width 39 height 35
click at [678, 724] on span "8" at bounding box center [681, 723] width 8 height 15
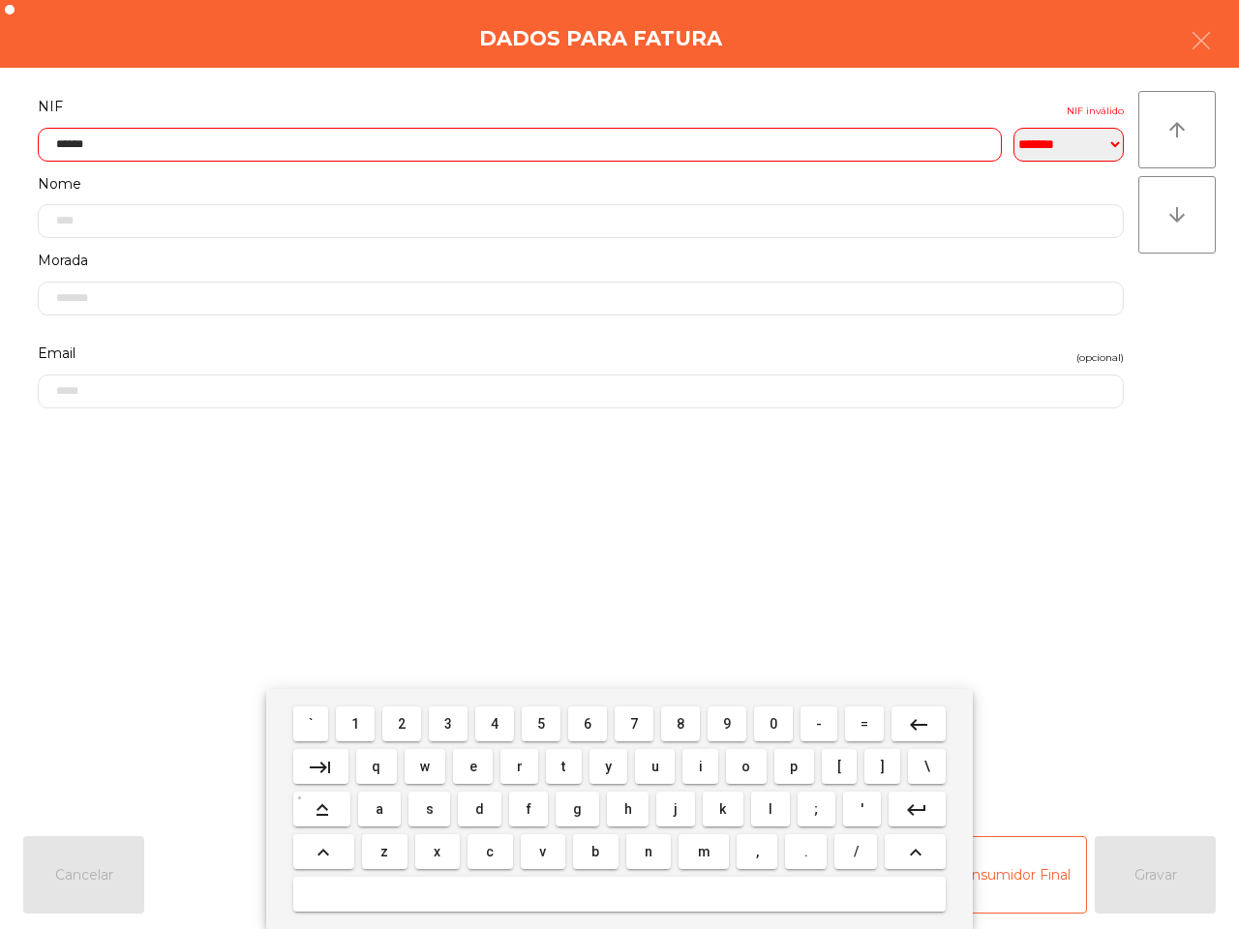
click at [723, 721] on span "9" at bounding box center [727, 723] width 8 height 15
click at [635, 727] on span "7" at bounding box center [634, 723] width 8 height 15
click at [632, 724] on span "7" at bounding box center [634, 723] width 8 height 15
click at [104, 140] on input "*********" at bounding box center [520, 145] width 964 height 34
click at [910, 728] on mat-icon "keyboard_backspace" at bounding box center [918, 724] width 23 height 23
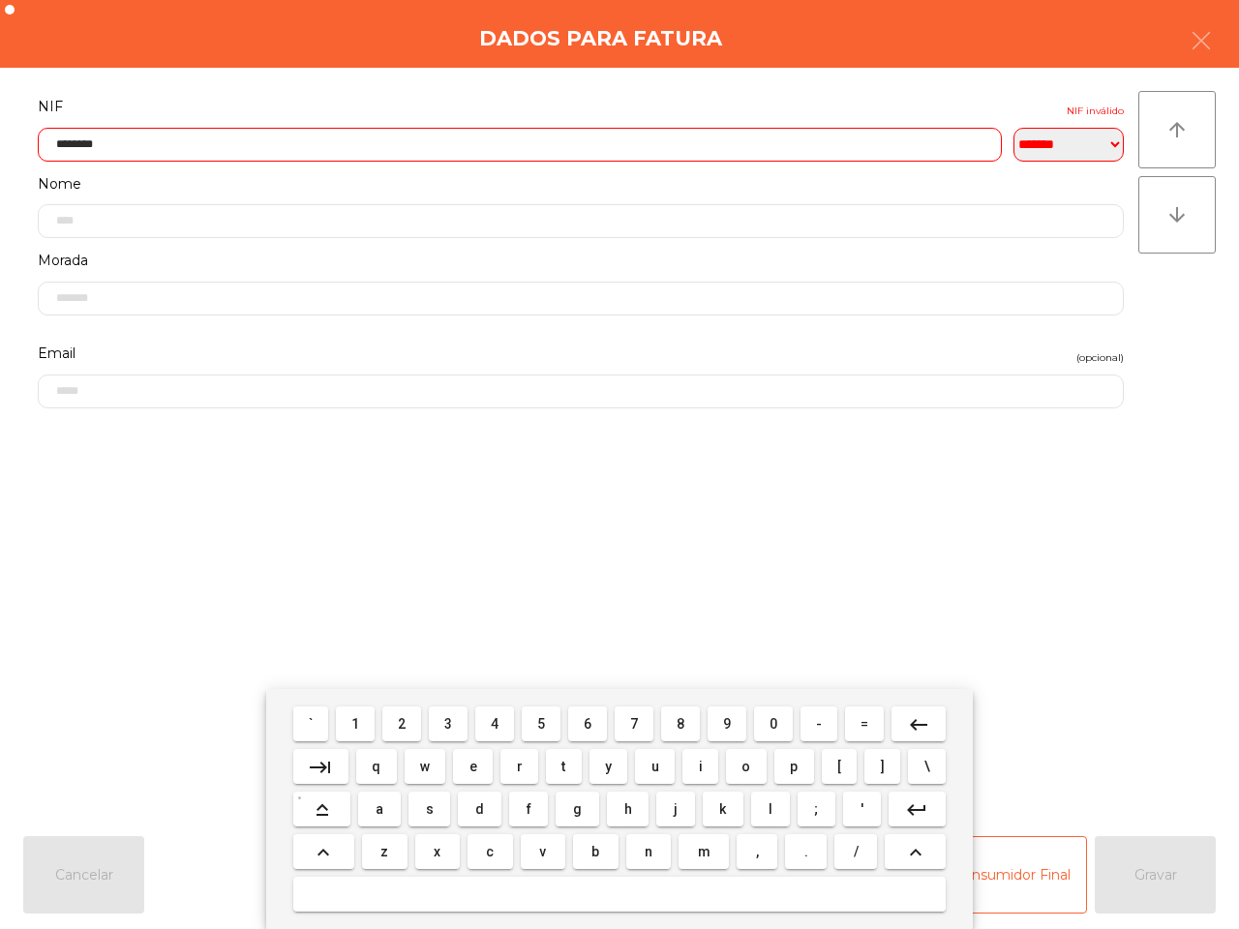
click at [731, 719] on button "9" at bounding box center [727, 724] width 39 height 35
type input "*********"
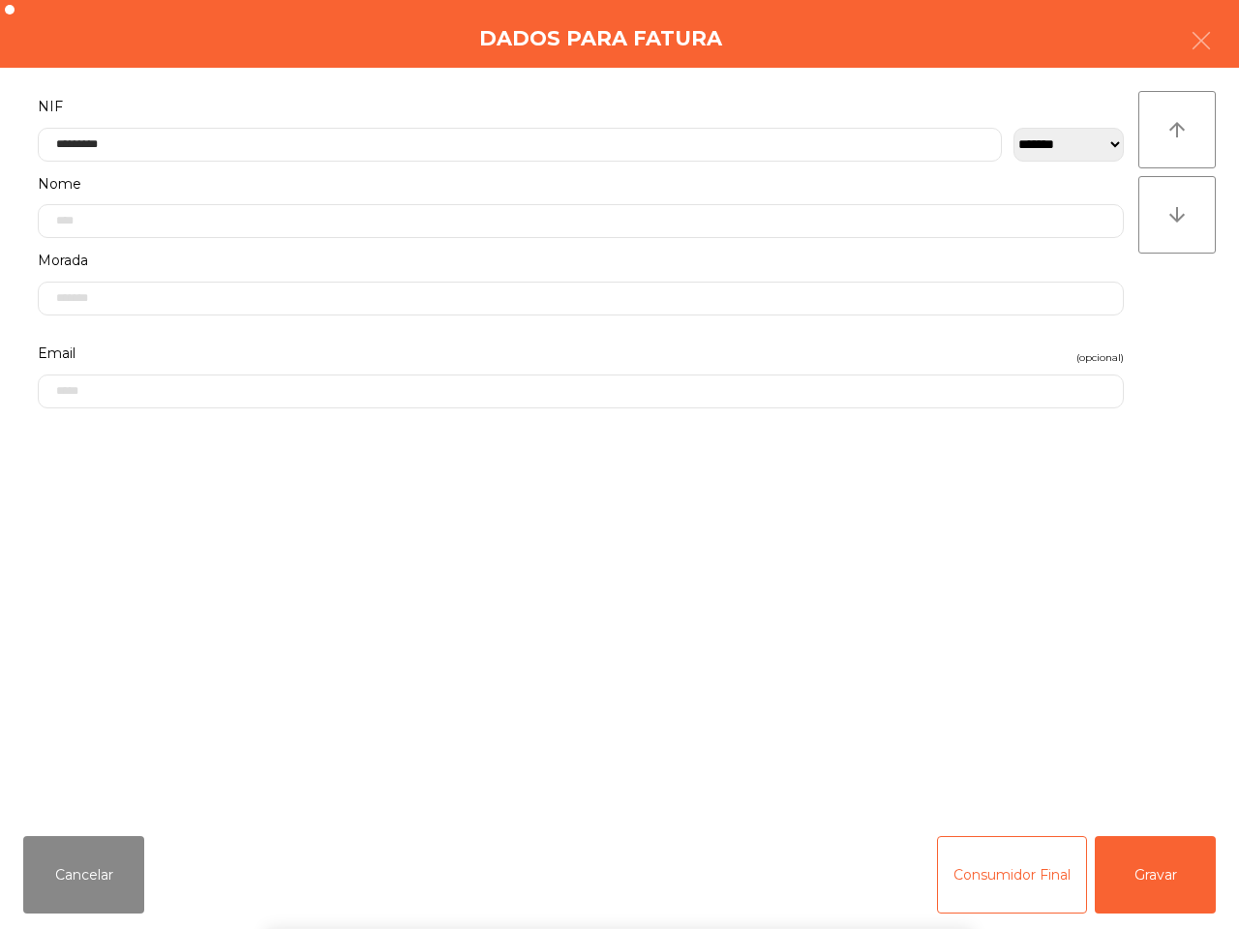
click at [1152, 867] on div "` 1 2 3 4 5 6 7 8 9 0 - = keyboard_backspace keyboard_tab q w e r t y u i o p […" at bounding box center [619, 809] width 1239 height 240
click at [1152, 866] on button "Gravar" at bounding box center [1155, 874] width 121 height 77
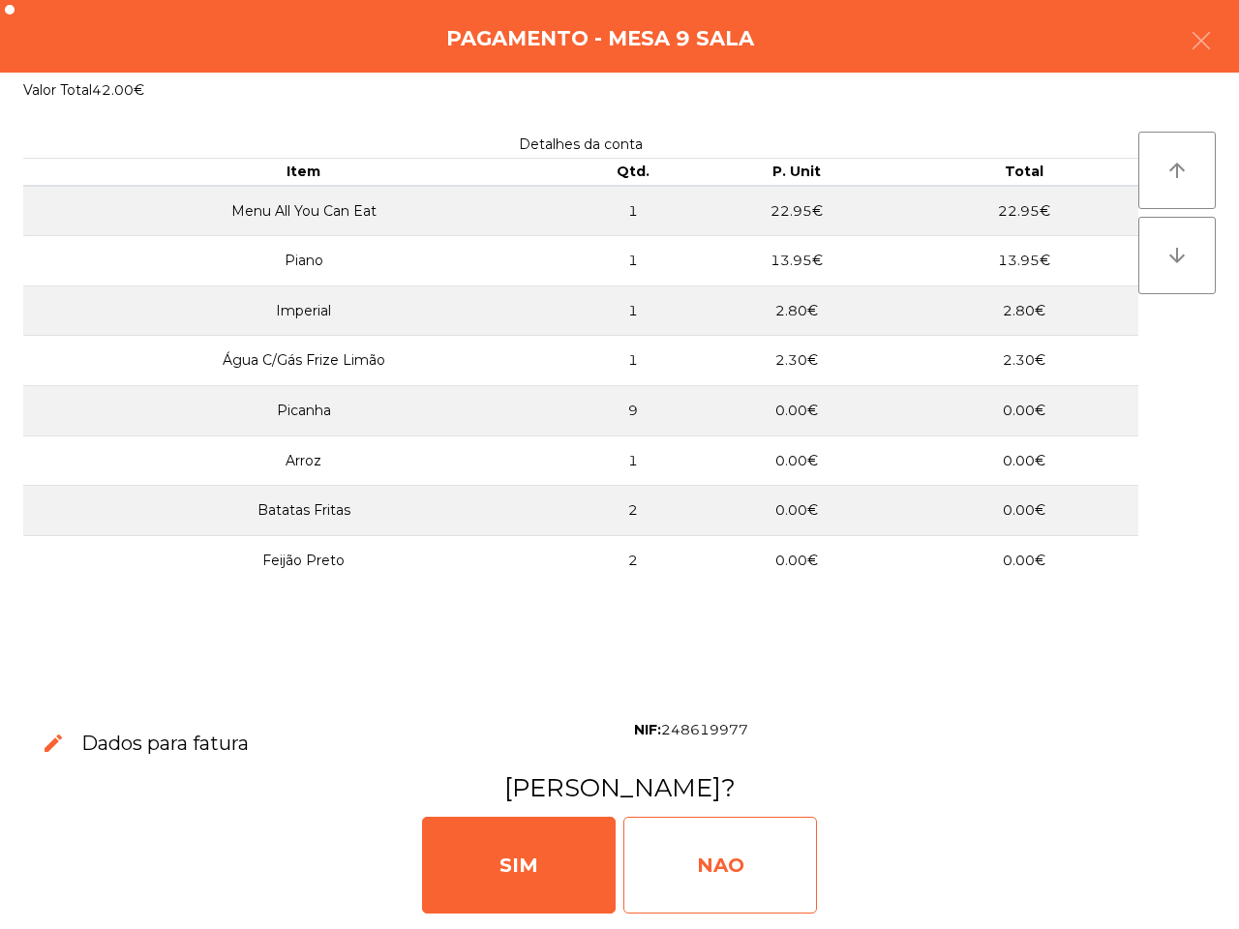
click at [767, 825] on div "NAO" at bounding box center [720, 865] width 194 height 97
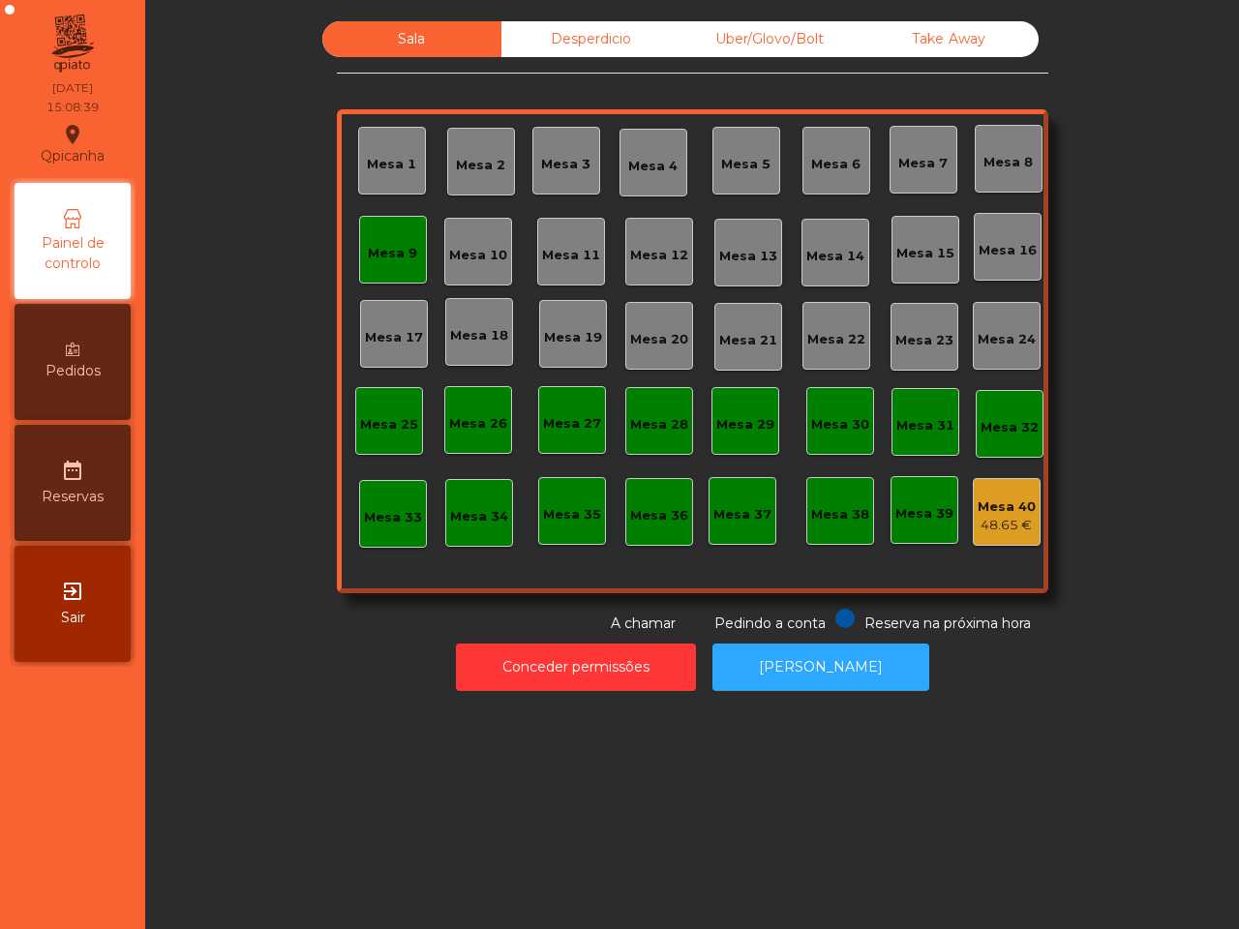
click at [394, 240] on div "Mesa 9" at bounding box center [392, 249] width 49 height 27
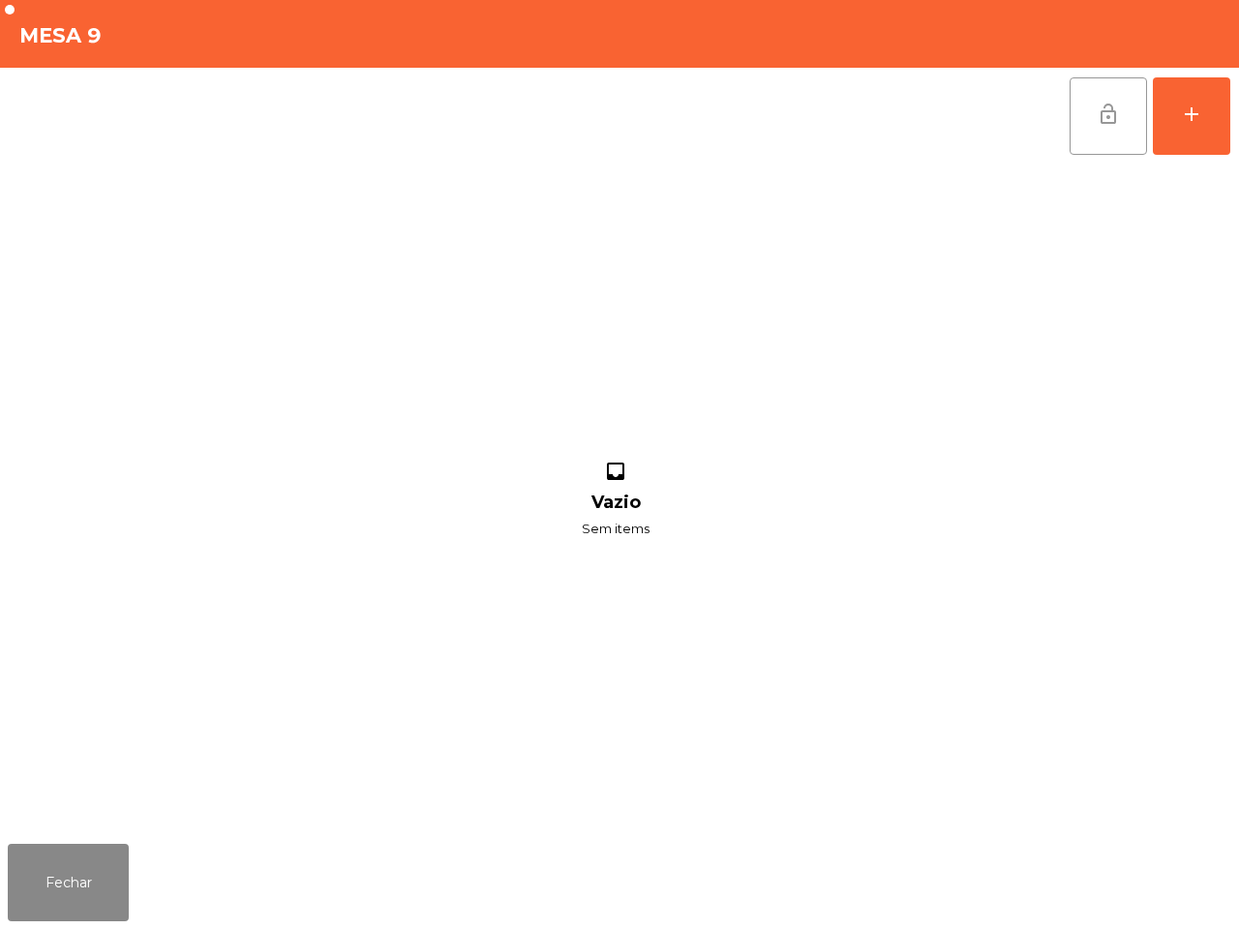
click at [1100, 118] on span "lock_open" at bounding box center [1108, 114] width 23 height 23
